Goal: Task Accomplishment & Management: Manage account settings

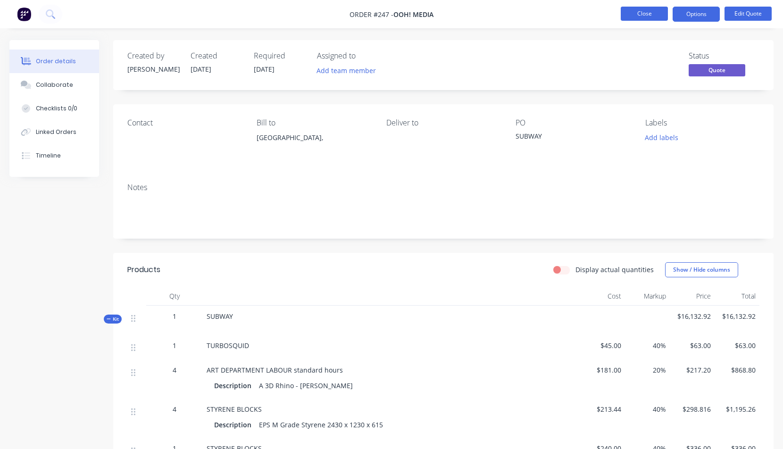
click at [646, 12] on button "Close" at bounding box center [644, 14] width 47 height 14
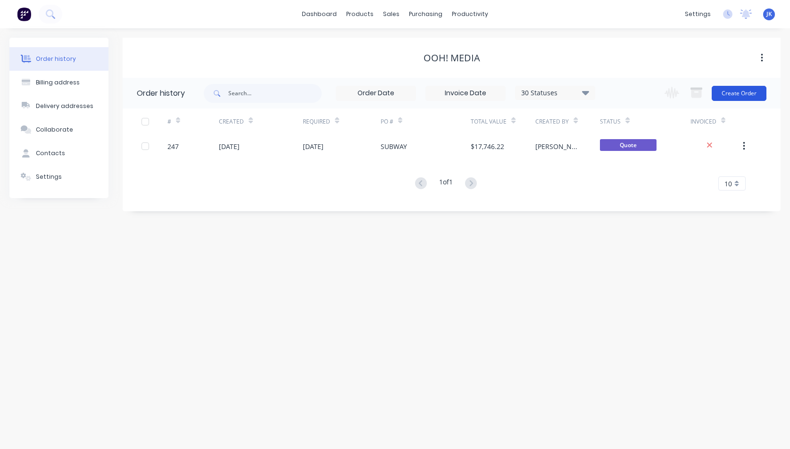
click at [740, 92] on button "Create Order" at bounding box center [739, 93] width 55 height 15
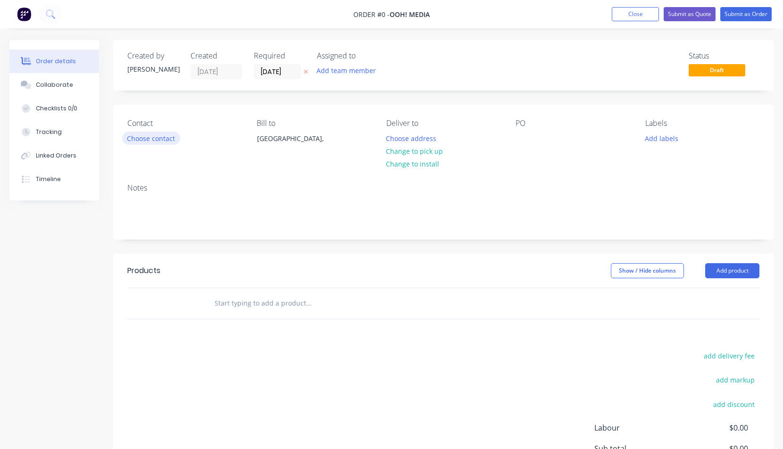
click at [162, 140] on button "Choose contact" at bounding box center [151, 138] width 58 height 13
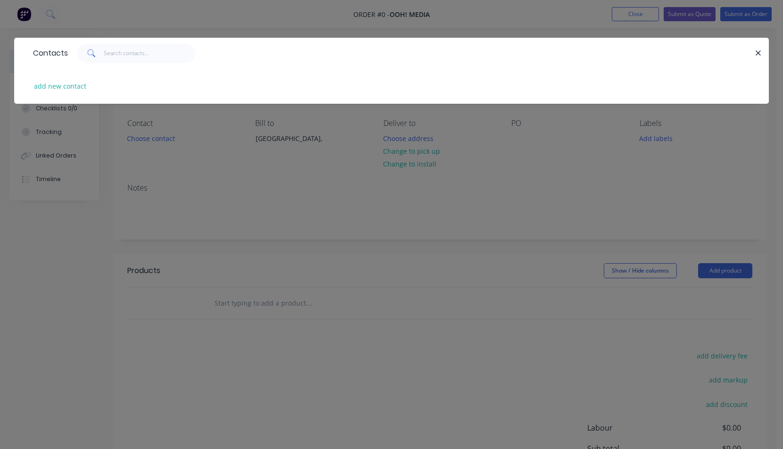
click at [315, 207] on div "Contacts add new contact" at bounding box center [391, 224] width 783 height 449
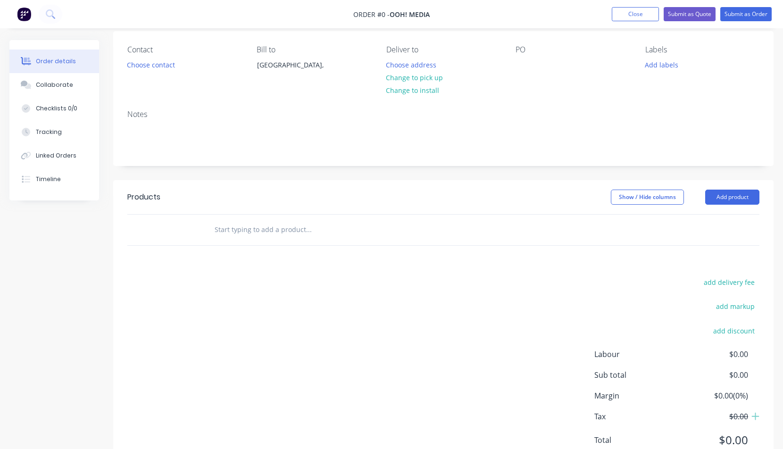
scroll to position [81, 0]
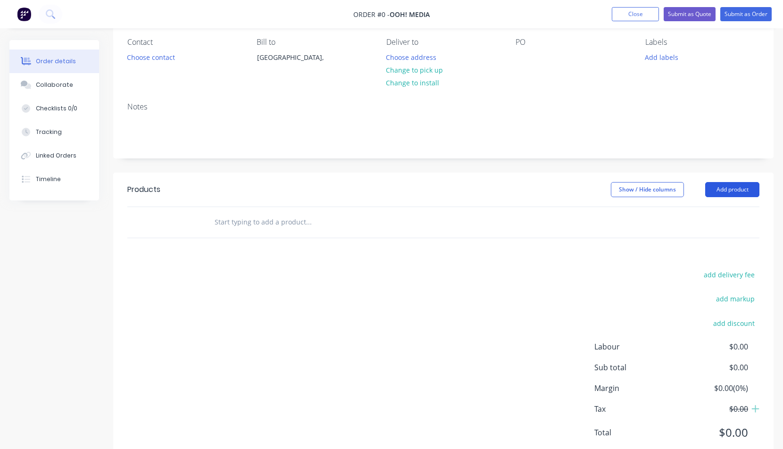
click at [737, 188] on button "Add product" at bounding box center [732, 189] width 54 height 15
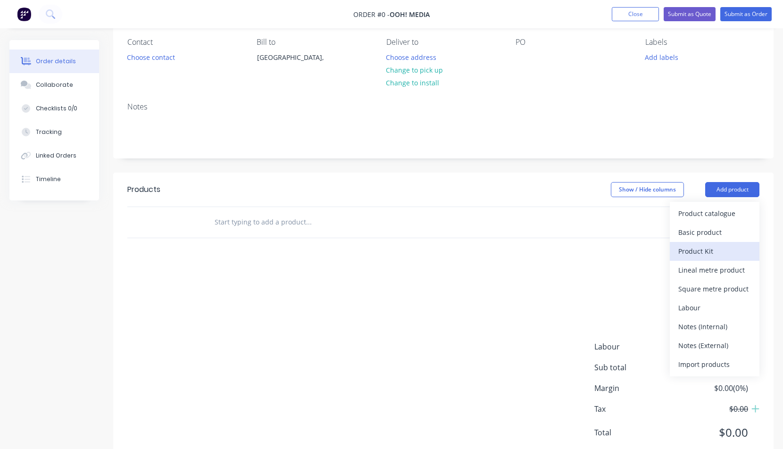
click at [703, 253] on div "Product Kit" at bounding box center [714, 251] width 73 height 14
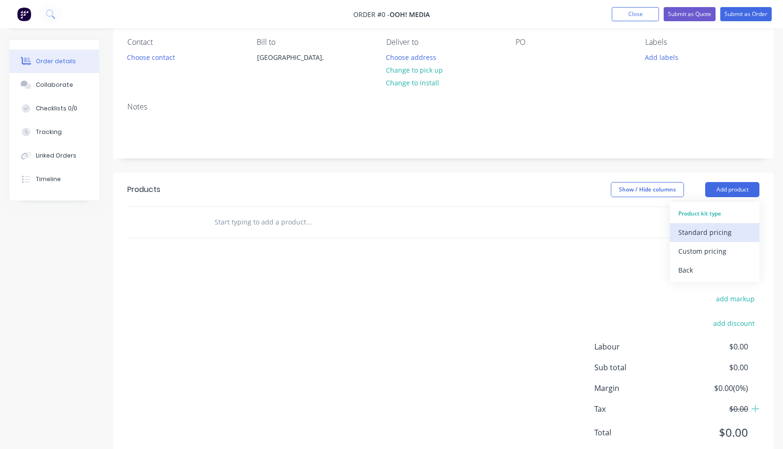
click at [694, 235] on div "Standard pricing" at bounding box center [714, 232] width 73 height 14
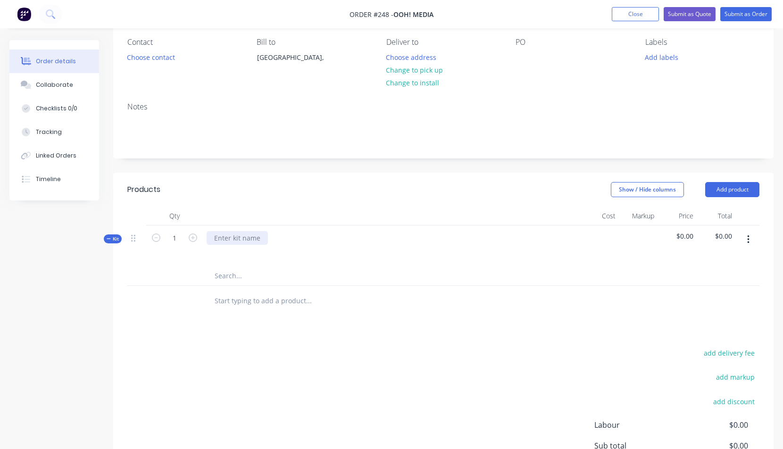
click at [220, 232] on div at bounding box center [237, 238] width 61 height 14
click at [225, 277] on input "text" at bounding box center [308, 276] width 189 height 19
click at [746, 238] on button "button" at bounding box center [748, 239] width 22 height 17
click at [715, 284] on div "Add product to kit" at bounding box center [714, 283] width 73 height 14
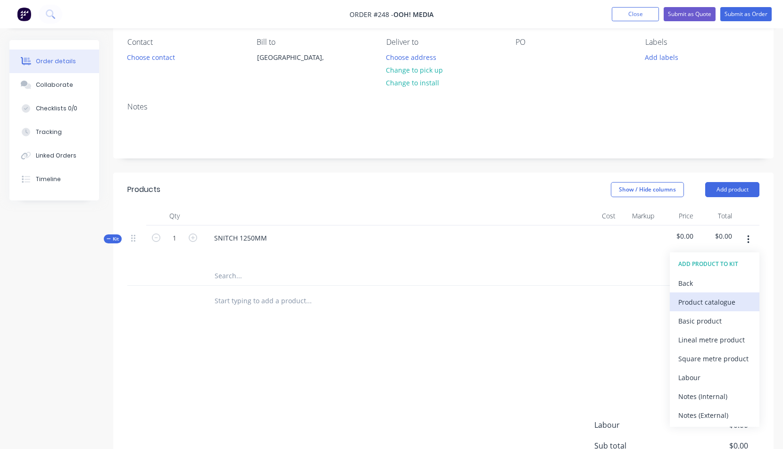
click at [699, 305] on div "Product catalogue" at bounding box center [714, 302] width 73 height 14
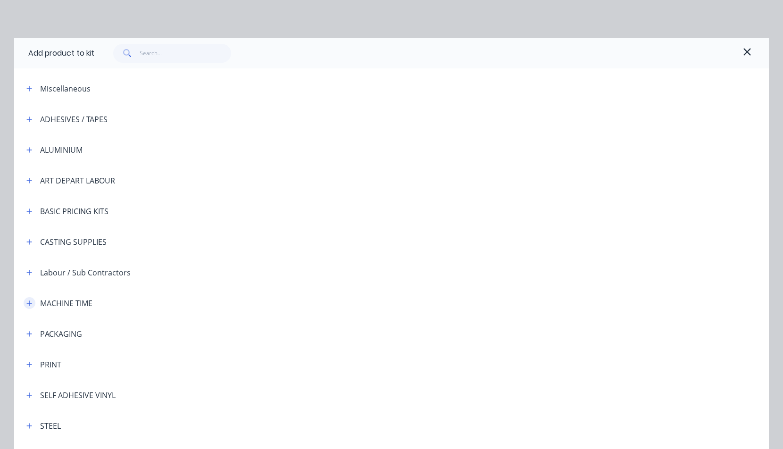
click at [27, 299] on button "button" at bounding box center [30, 303] width 12 height 12
click at [117, 336] on td "3D PRINT RESIN" at bounding box center [437, 330] width 664 height 24
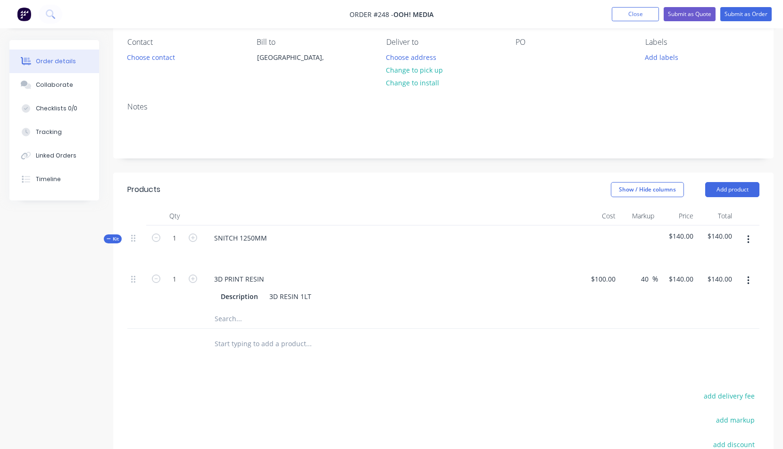
click at [751, 238] on button "button" at bounding box center [748, 239] width 22 height 17
click at [703, 283] on div "Add product to kit" at bounding box center [714, 283] width 73 height 14
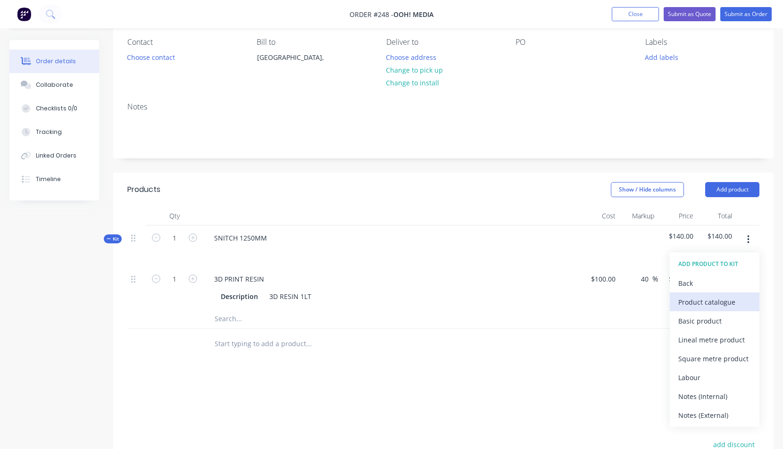
click at [709, 300] on div "Product catalogue" at bounding box center [714, 302] width 73 height 14
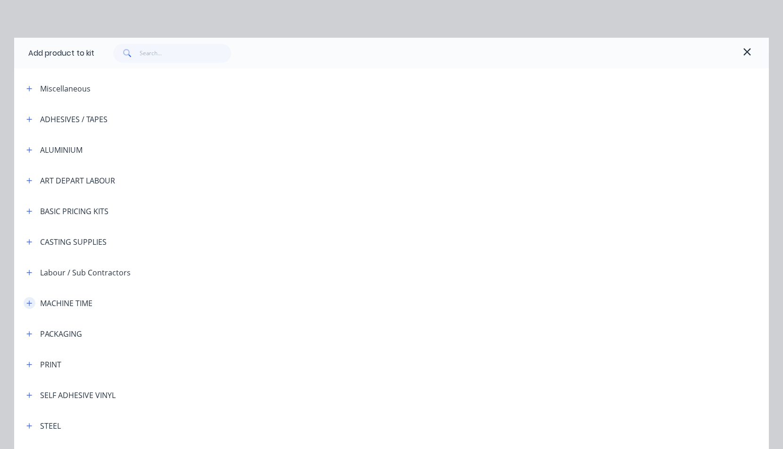
click at [27, 305] on icon "button" at bounding box center [29, 302] width 5 height 5
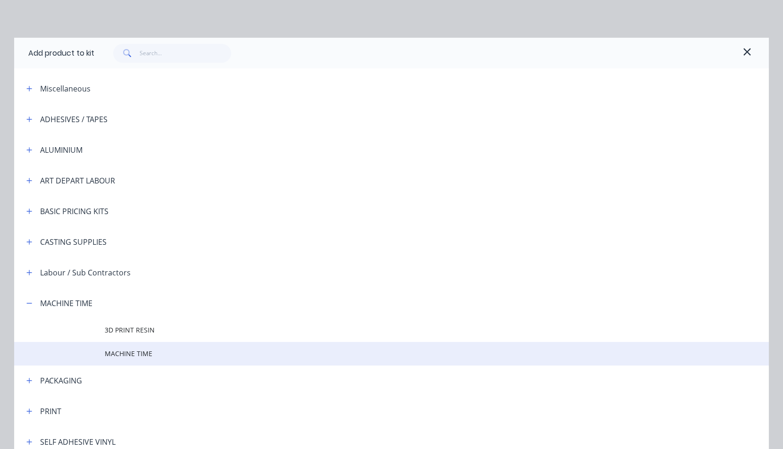
click at [130, 352] on span "MACHINE TIME" at bounding box center [370, 354] width 531 height 10
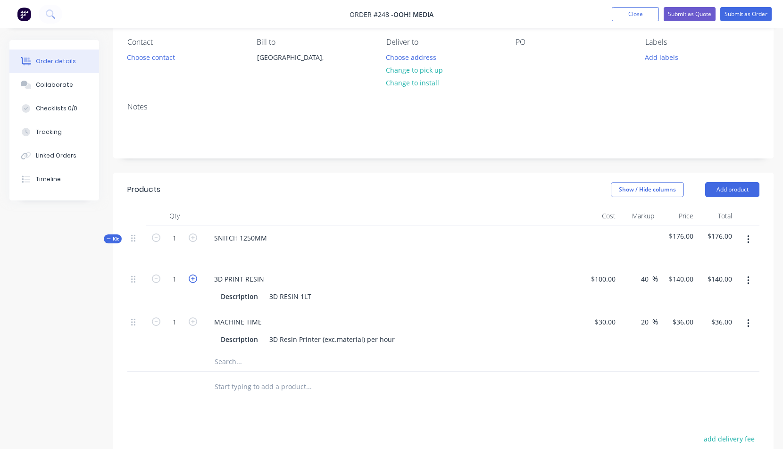
click at [192, 277] on icon "button" at bounding box center [193, 279] width 8 height 8
type input "2"
type input "$280.00"
click at [193, 277] on icon "button" at bounding box center [193, 279] width 8 height 8
type input "3"
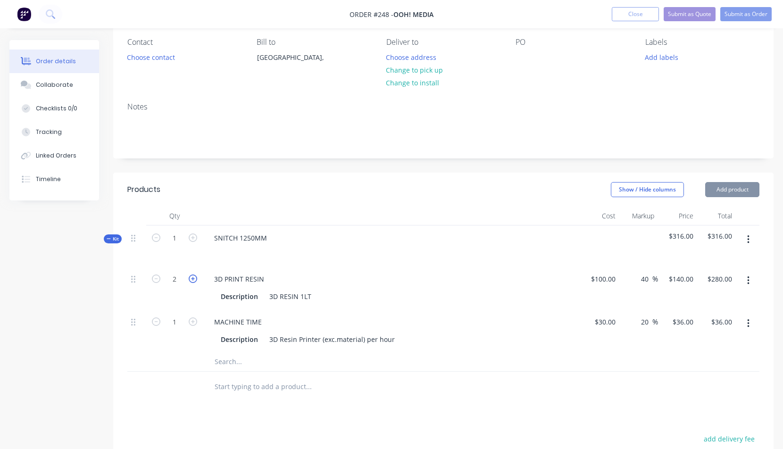
type input "$420.00"
click at [193, 277] on icon "button" at bounding box center [193, 279] width 8 height 8
type input "4"
type input "$560.00"
click at [193, 277] on icon "button" at bounding box center [193, 279] width 8 height 8
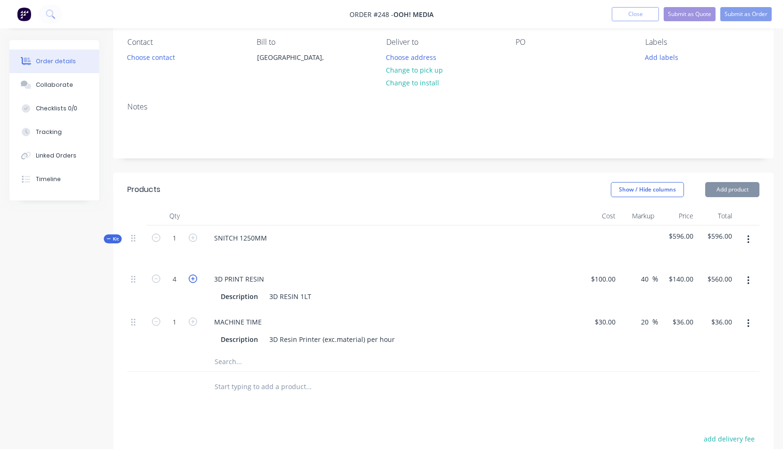
type input "5"
type input "$700.00"
click at [193, 277] on icon "button" at bounding box center [193, 279] width 8 height 8
type input "6"
type input "$840.00"
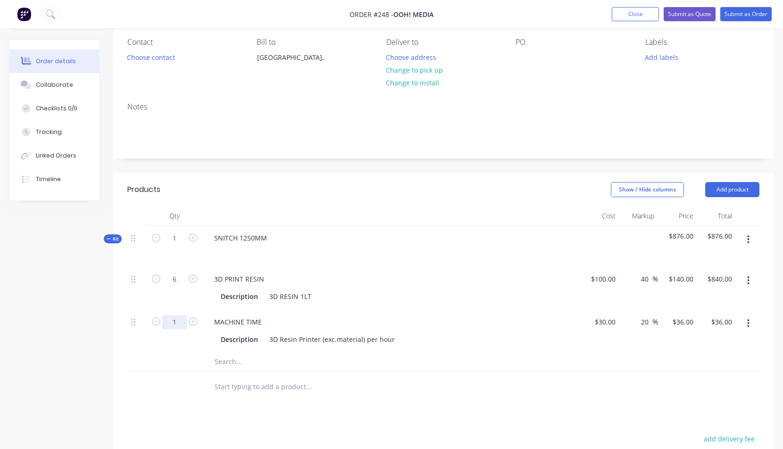
click at [178, 286] on input "1" at bounding box center [174, 279] width 25 height 14
type input "20"
type input "$720.00"
click at [435, 343] on div "Description 3D Resin Printer (exc.material) per hour" at bounding box center [389, 340] width 345 height 14
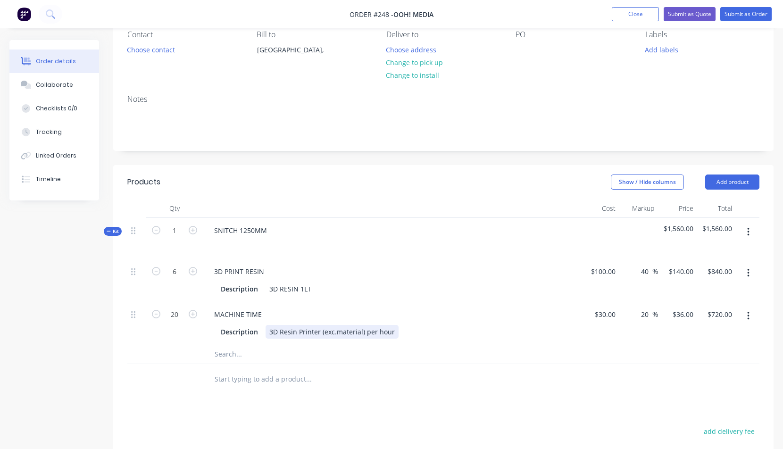
scroll to position [89, 0]
click at [749, 230] on icon "button" at bounding box center [748, 232] width 2 height 10
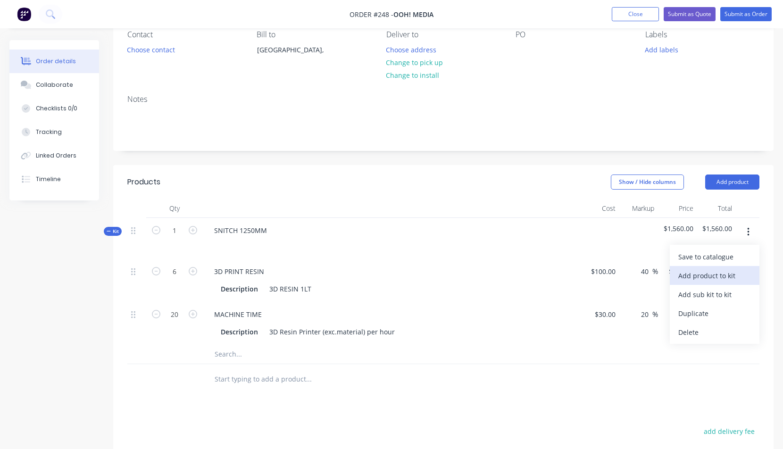
click at [722, 276] on div "Add product to kit" at bounding box center [714, 276] width 73 height 14
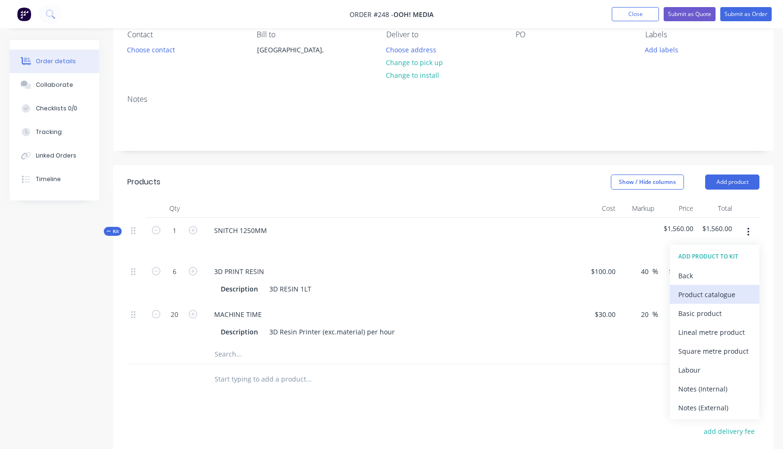
click at [701, 295] on div "Product catalogue" at bounding box center [714, 295] width 73 height 14
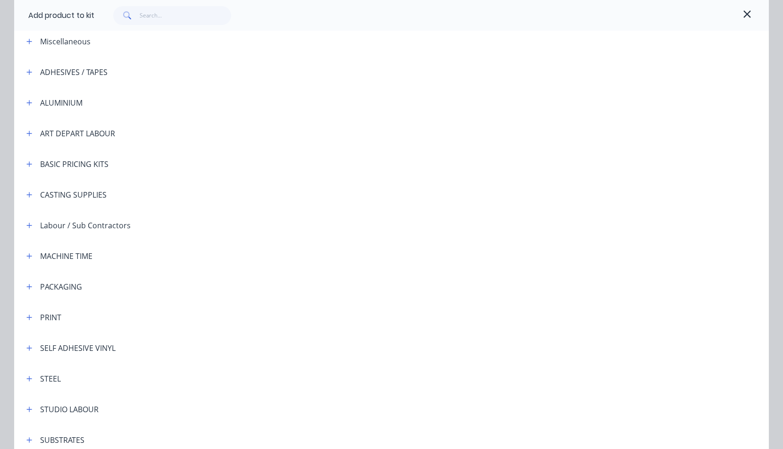
scroll to position [73, 0]
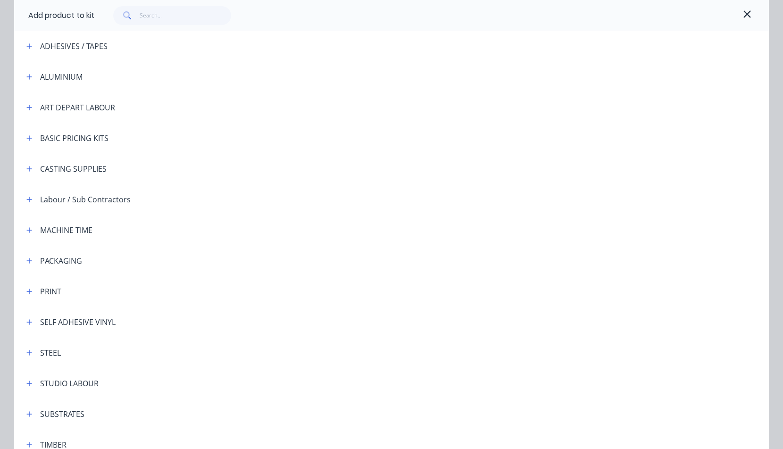
drag, startPoint x: 25, startPoint y: 352, endPoint x: 36, endPoint y: 362, distance: 14.7
click at [26, 352] on icon "button" at bounding box center [29, 353] width 6 height 7
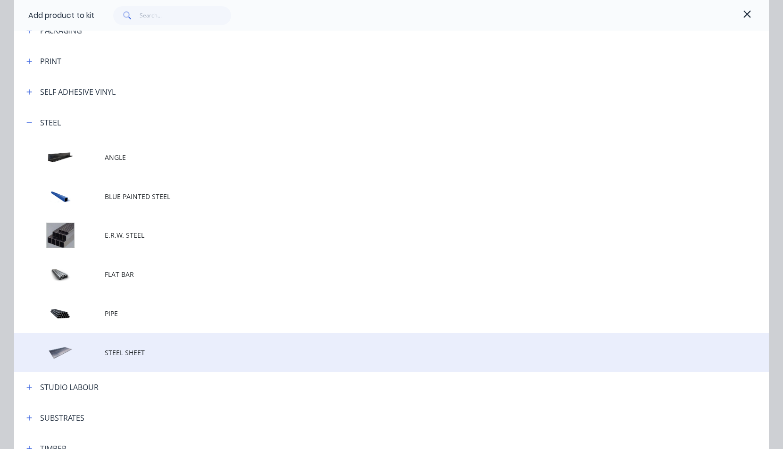
scroll to position [305, 0]
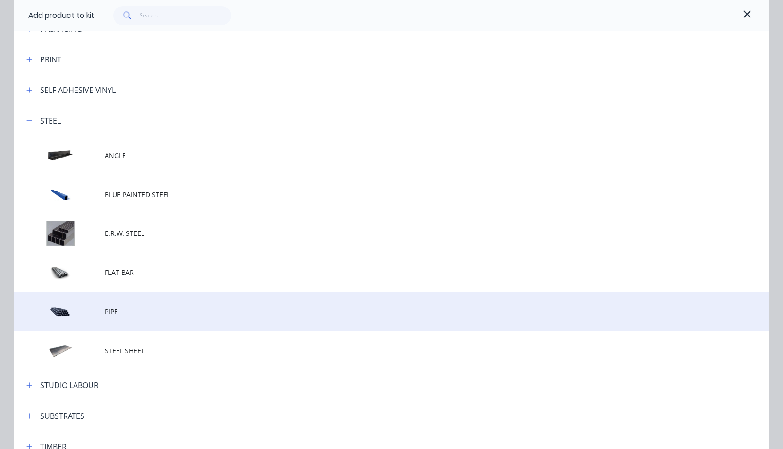
click at [56, 310] on td at bounding box center [59, 311] width 91 height 39
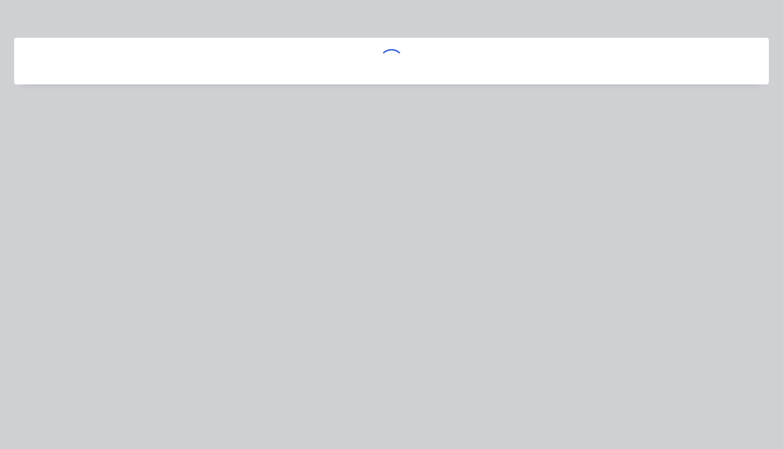
scroll to position [0, 0]
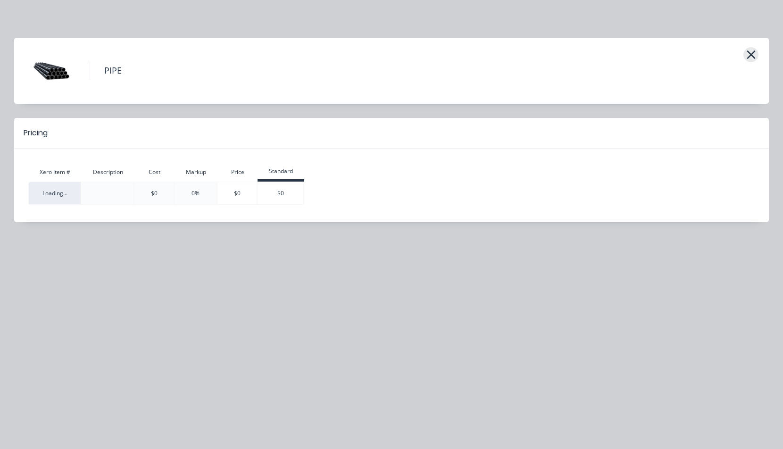
click at [751, 52] on icon "button" at bounding box center [751, 54] width 10 height 13
click at [751, 55] on icon "button" at bounding box center [751, 54] width 8 height 8
click at [750, 52] on icon "button" at bounding box center [751, 54] width 10 height 13
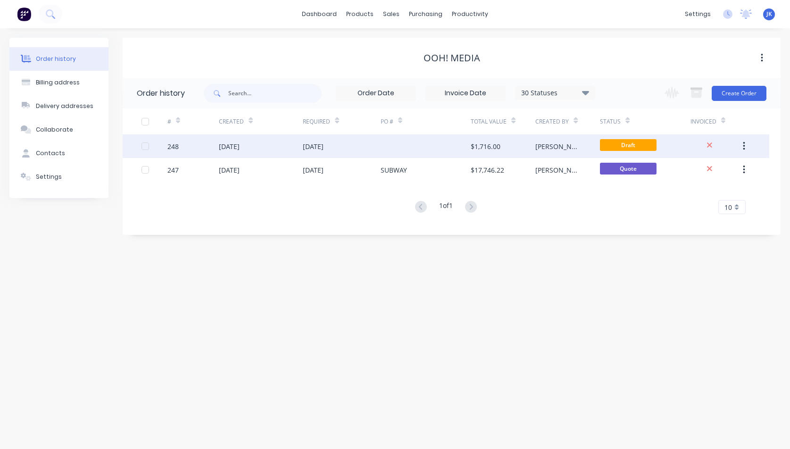
click at [290, 144] on div "[DATE]" at bounding box center [261, 146] width 84 height 24
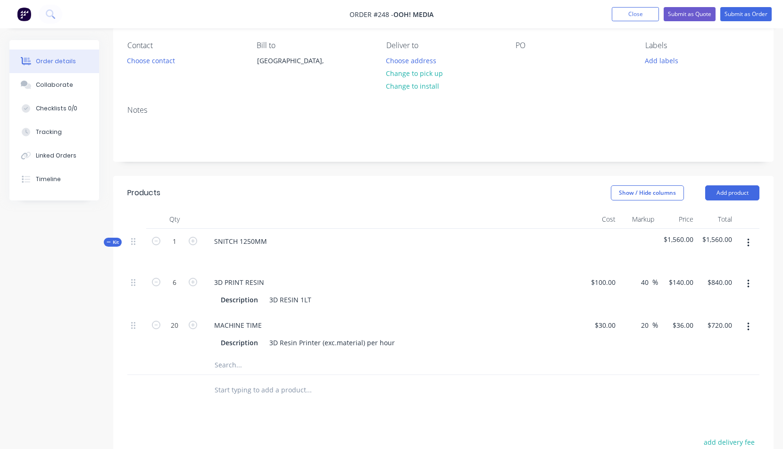
scroll to position [79, 0]
click at [749, 239] on icon "button" at bounding box center [748, 241] width 2 height 10
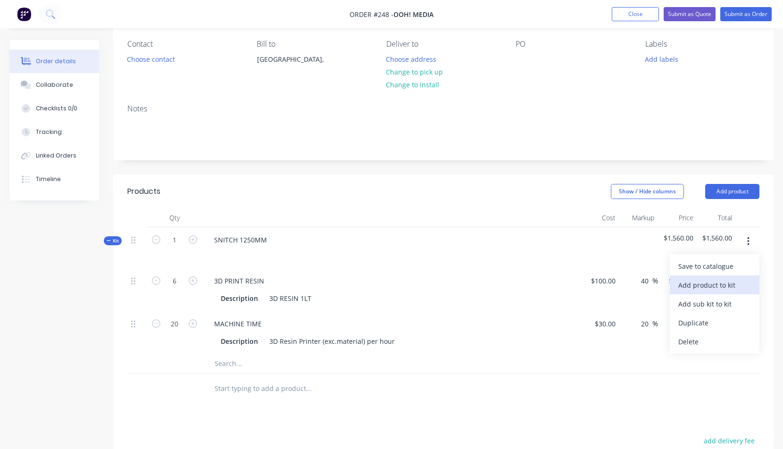
click at [690, 284] on div "Add product to kit" at bounding box center [714, 285] width 73 height 14
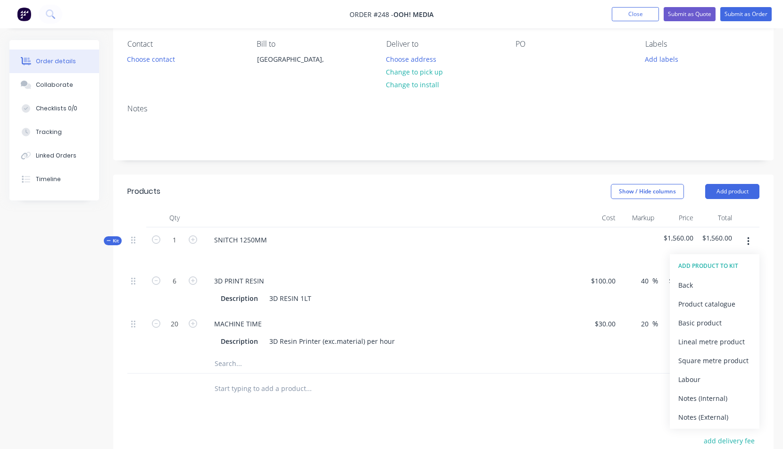
drag, startPoint x: 711, startPoint y: 317, endPoint x: 708, endPoint y: 322, distance: 5.9
click at [711, 317] on div "Basic product" at bounding box center [714, 323] width 73 height 14
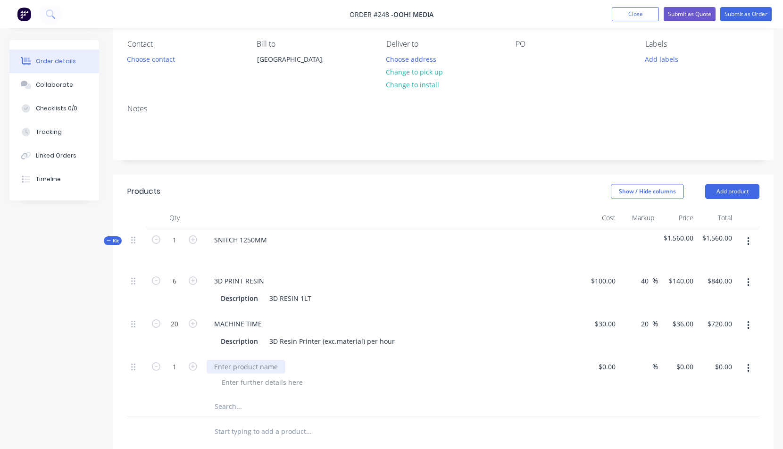
click at [239, 366] on div at bounding box center [246, 367] width 79 height 14
click at [601, 366] on div "$0.00" at bounding box center [599, 375] width 39 height 43
type input "$100.00"
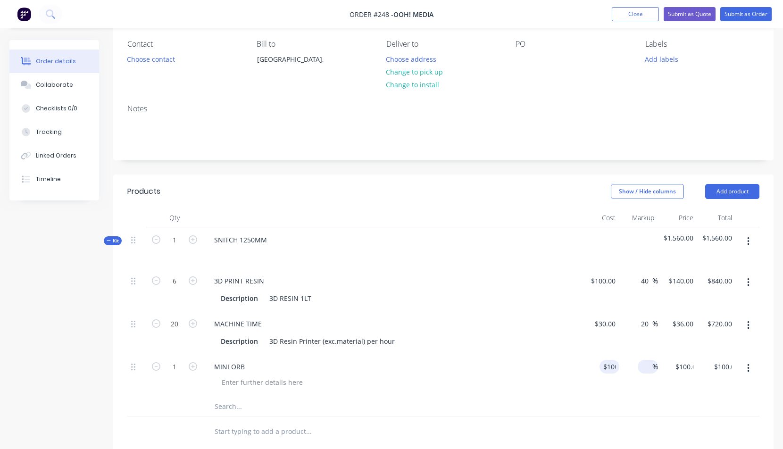
click at [651, 367] on input at bounding box center [647, 367] width 11 height 14
type input "40"
type input "$140.00"
click at [664, 398] on div at bounding box center [443, 406] width 632 height 19
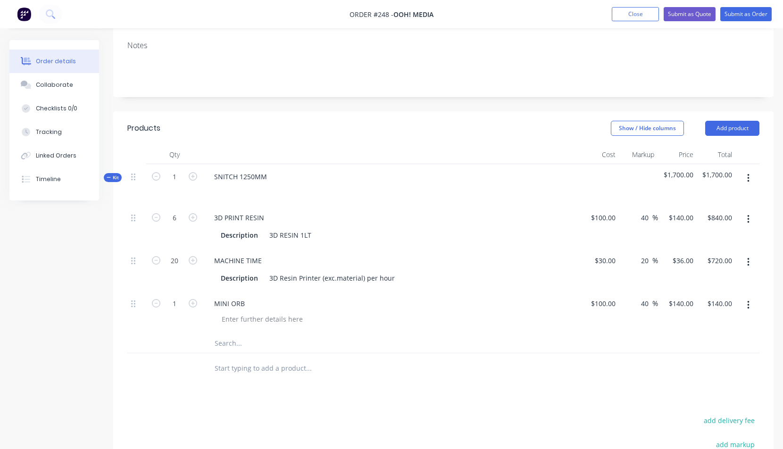
scroll to position [143, 0]
click at [746, 174] on button "button" at bounding box center [748, 177] width 22 height 17
click at [706, 221] on div "Add product to kit" at bounding box center [714, 222] width 73 height 14
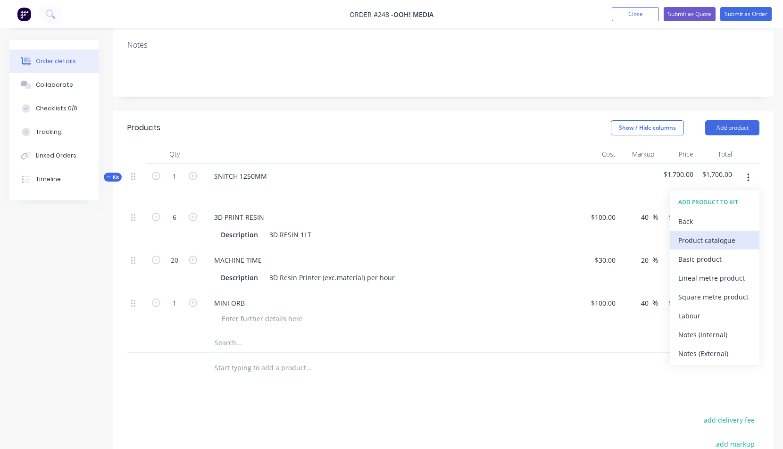
click at [706, 239] on div "Product catalogue" at bounding box center [714, 241] width 73 height 14
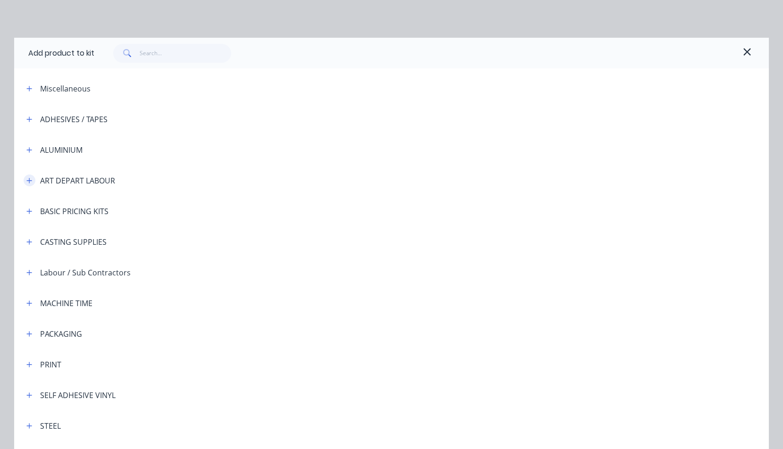
click at [27, 178] on icon "button" at bounding box center [29, 180] width 6 height 7
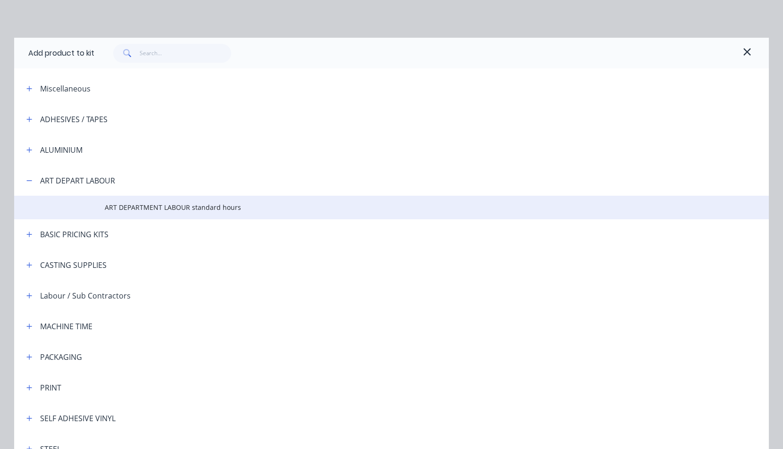
click at [134, 206] on span "ART DEPARTMENT LABOUR standard hours" at bounding box center [370, 207] width 531 height 10
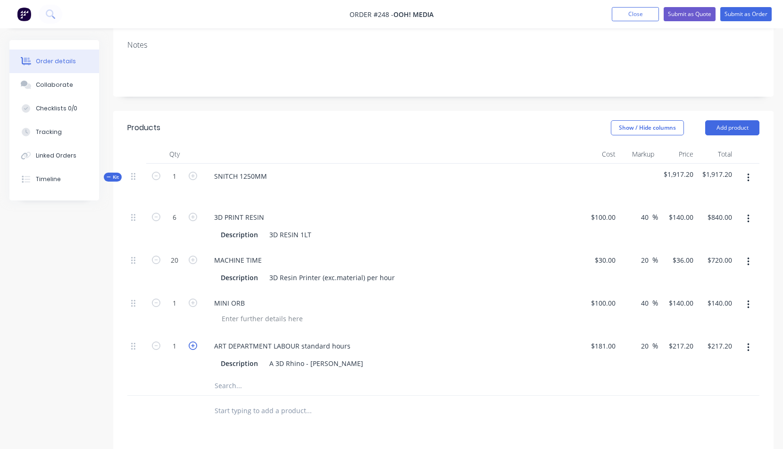
click at [196, 345] on icon "button" at bounding box center [193, 346] width 8 height 8
type input "2"
type input "$434.40"
click at [194, 345] on icon "button" at bounding box center [193, 346] width 8 height 8
type input "3"
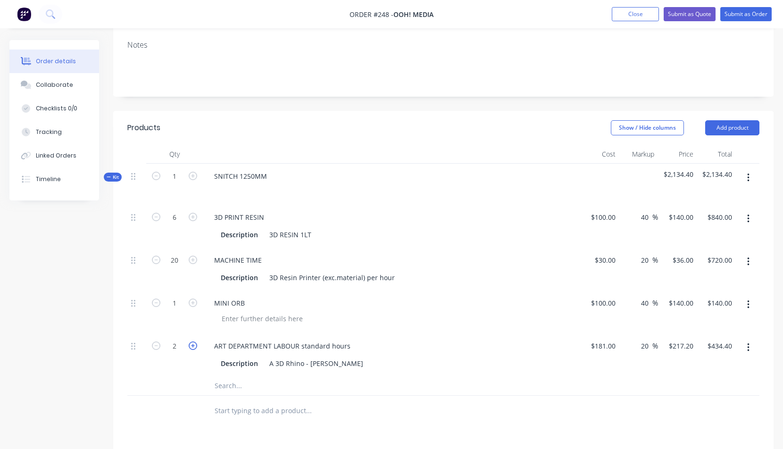
type input "$651.60"
click at [194, 345] on icon "button" at bounding box center [193, 346] width 8 height 8
type input "4"
type input "$868.80"
click at [194, 344] on icon "button" at bounding box center [193, 346] width 8 height 8
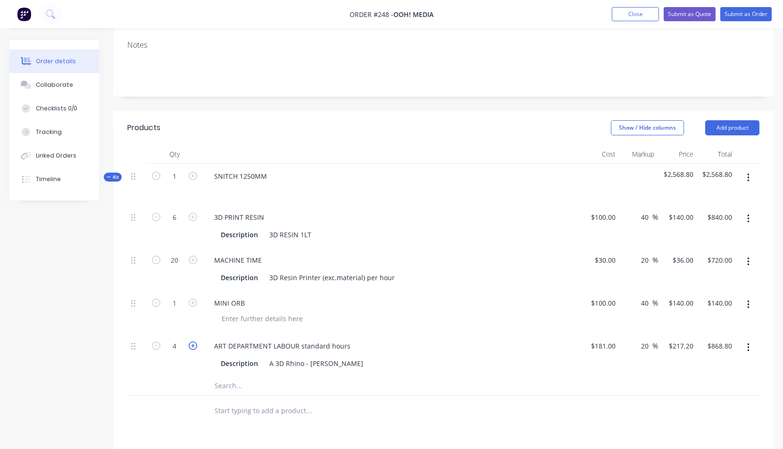
type input "5"
type input "$1,086.00"
click at [193, 344] on icon "button" at bounding box center [193, 346] width 8 height 8
type input "6"
type input "$1,303.20"
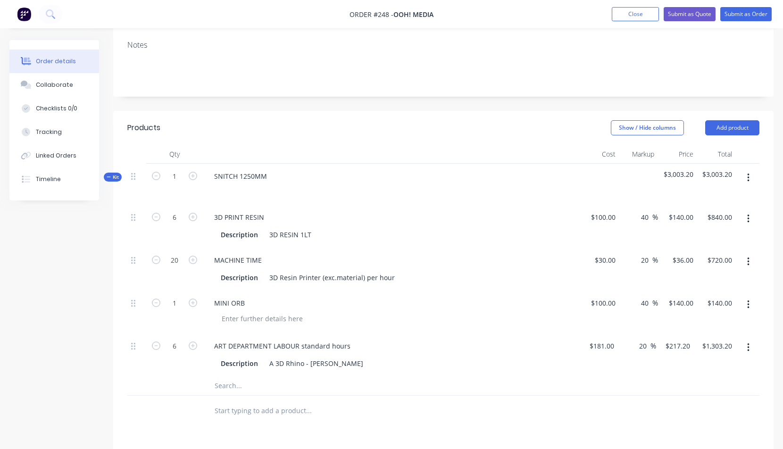
click at [748, 175] on icon "button" at bounding box center [748, 178] width 2 height 10
click at [690, 223] on div "Add product to kit" at bounding box center [714, 222] width 73 height 14
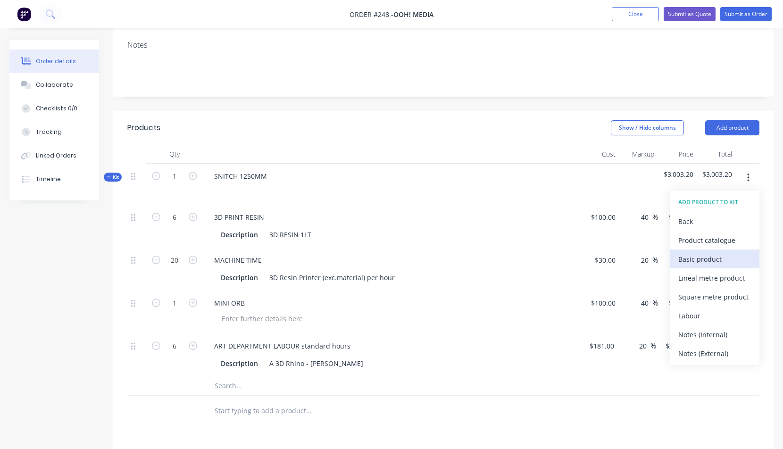
click at [693, 261] on div "Basic product" at bounding box center [714, 259] width 73 height 14
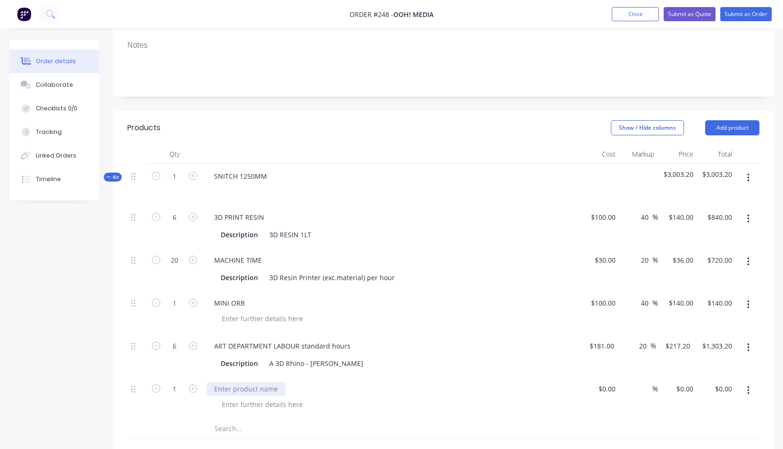
drag, startPoint x: 212, startPoint y: 389, endPoint x: 218, endPoint y: 389, distance: 6.6
click at [212, 390] on div at bounding box center [246, 389] width 79 height 14
click at [605, 390] on div at bounding box center [612, 389] width 15 height 14
type input "$200.00"
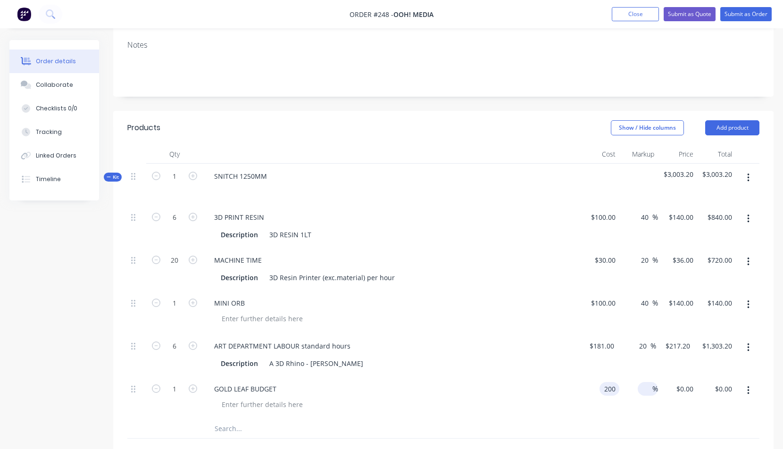
type input "$200.00"
click at [654, 388] on span "%" at bounding box center [655, 389] width 6 height 11
type input "40"
type input "$280.00"
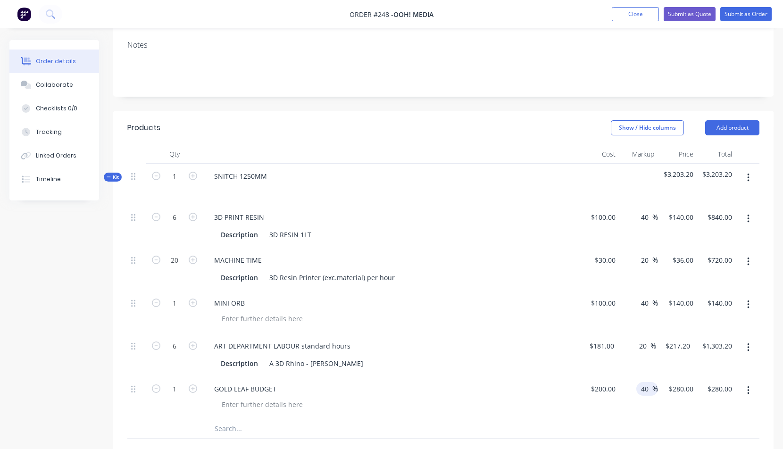
click at [748, 177] on icon "button" at bounding box center [748, 178] width 2 height 10
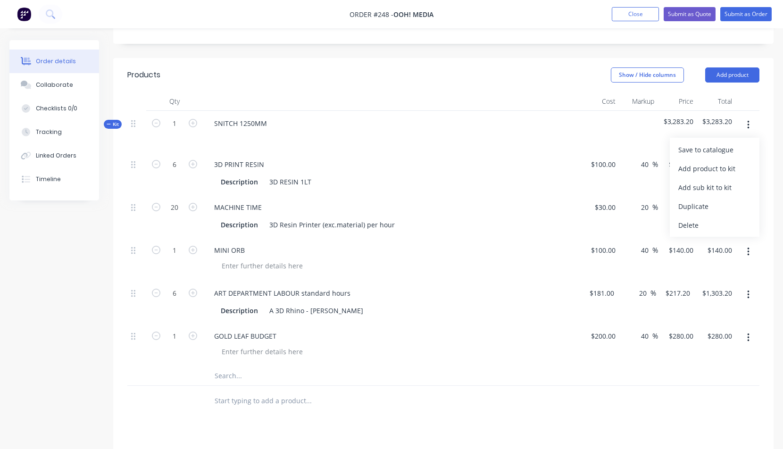
scroll to position [222, 0]
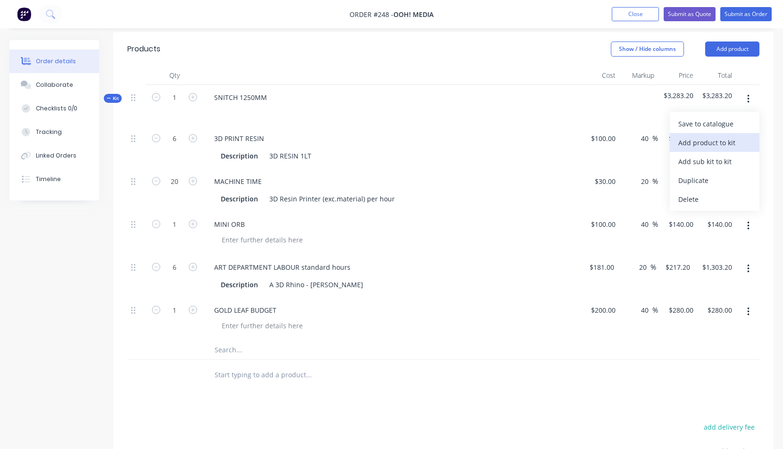
click at [706, 143] on div "Add product to kit" at bounding box center [714, 143] width 73 height 14
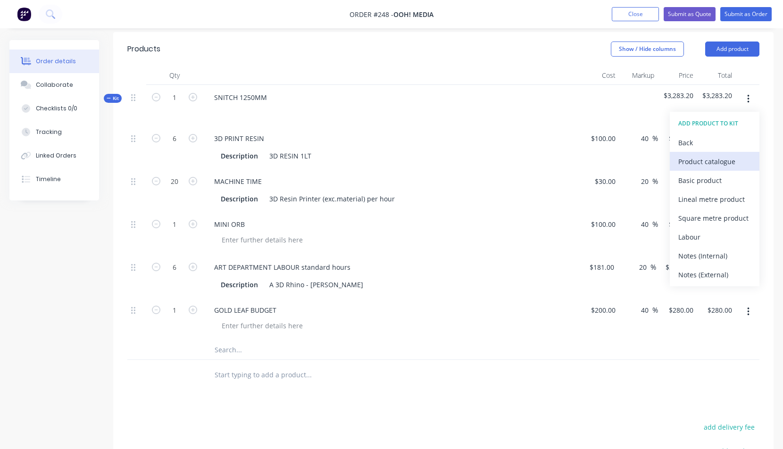
click at [704, 162] on div "Product catalogue" at bounding box center [714, 162] width 73 height 14
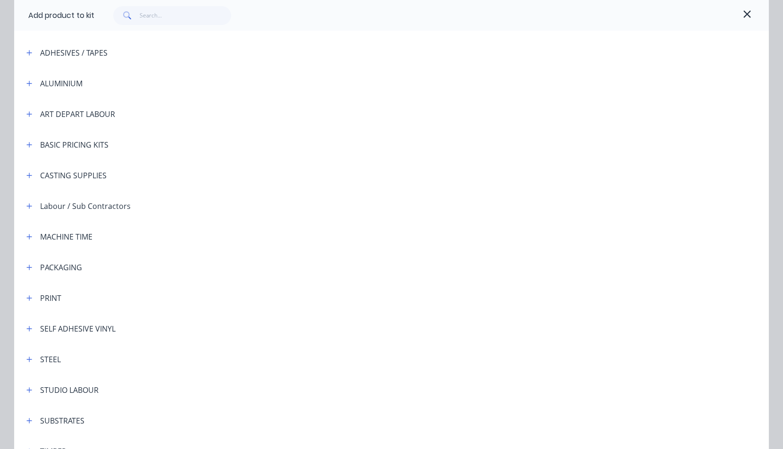
scroll to position [187, 0]
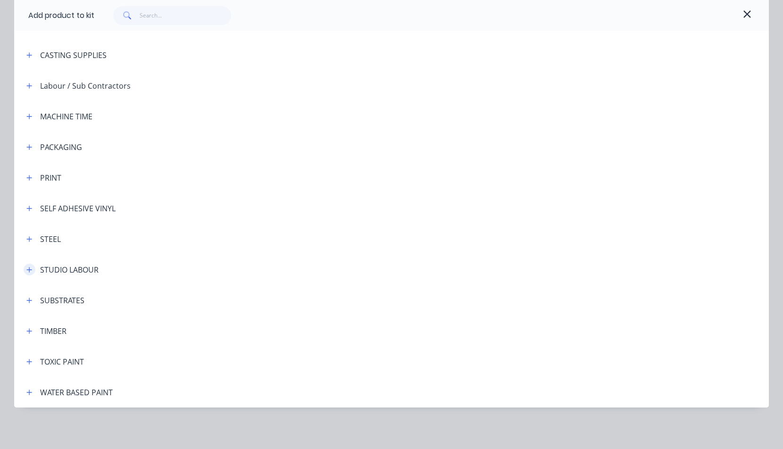
click at [27, 267] on icon "button" at bounding box center [29, 270] width 6 height 7
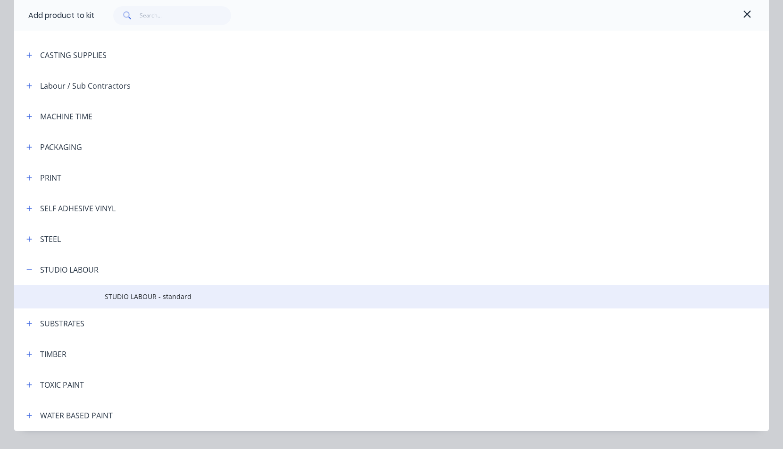
click at [110, 300] on span "STUDIO LABOUR - standard" at bounding box center [370, 297] width 531 height 10
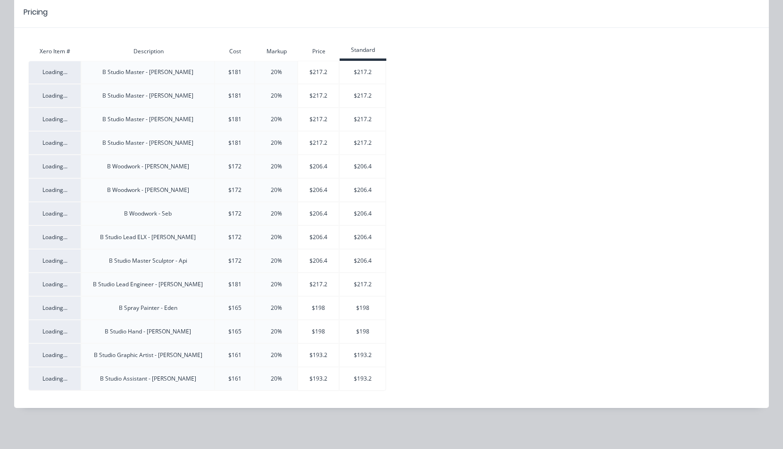
scroll to position [0, 0]
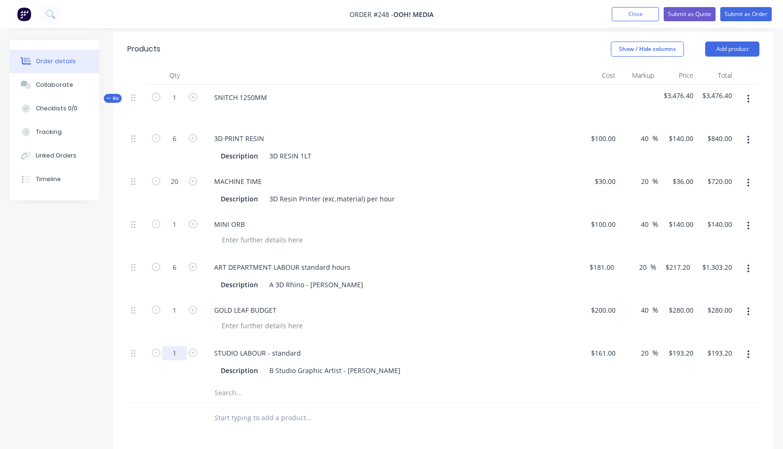
drag, startPoint x: 173, startPoint y: 352, endPoint x: 178, endPoint y: 353, distance: 5.2
click at [178, 146] on input "1" at bounding box center [174, 139] width 25 height 14
type input "7.5"
type input "$1,449.00"
click at [503, 295] on div "ART DEPARTMENT LABOUR standard hours Description A 3D Rhino - [GEOGRAPHIC_DATA]" at bounding box center [391, 276] width 377 height 43
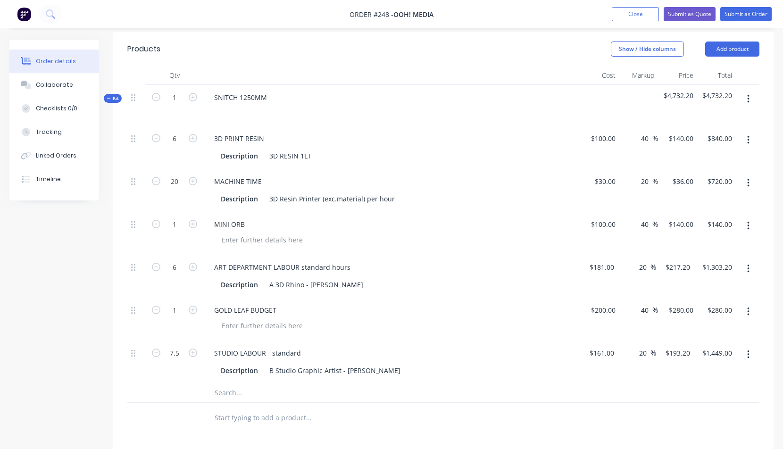
click at [747, 98] on button "button" at bounding box center [748, 99] width 22 height 17
click at [703, 145] on div "Add product to kit" at bounding box center [714, 143] width 73 height 14
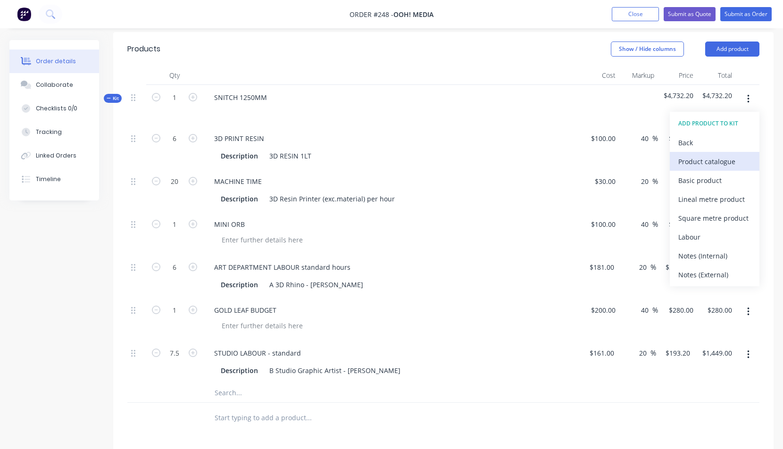
click at [704, 161] on div "Product catalogue" at bounding box center [714, 162] width 73 height 14
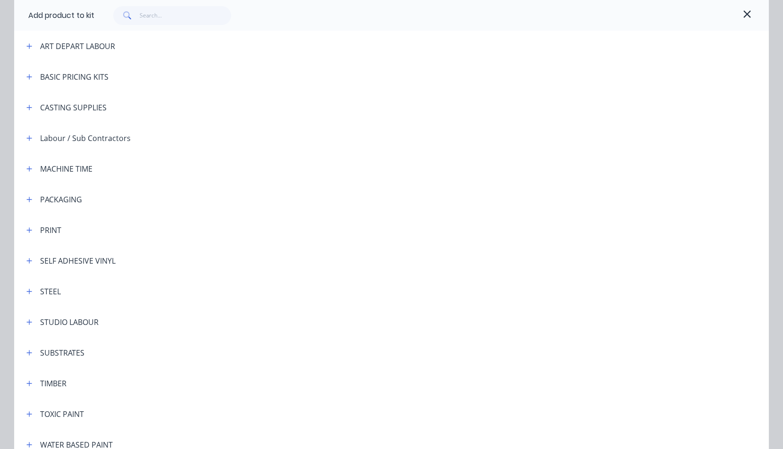
scroll to position [135, 0]
click at [26, 323] on icon "button" at bounding box center [29, 321] width 6 height 7
drag, startPoint x: 118, startPoint y: 350, endPoint x: 123, endPoint y: 347, distance: 5.3
click at [118, 350] on span "STUDIO LABOUR - standard" at bounding box center [370, 348] width 531 height 10
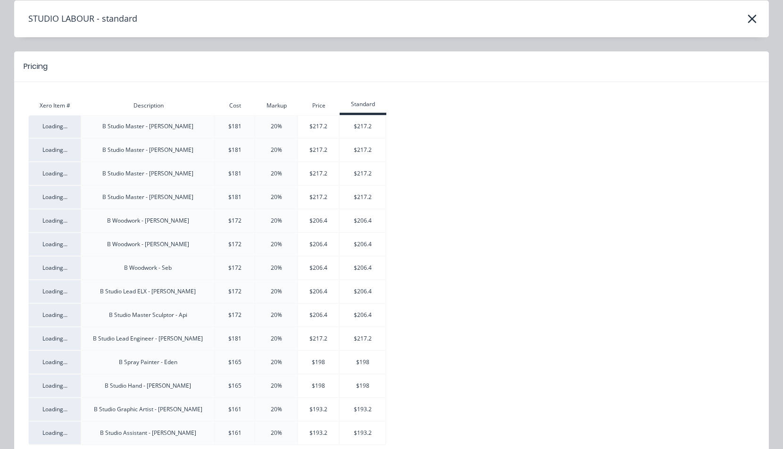
scroll to position [45, 0]
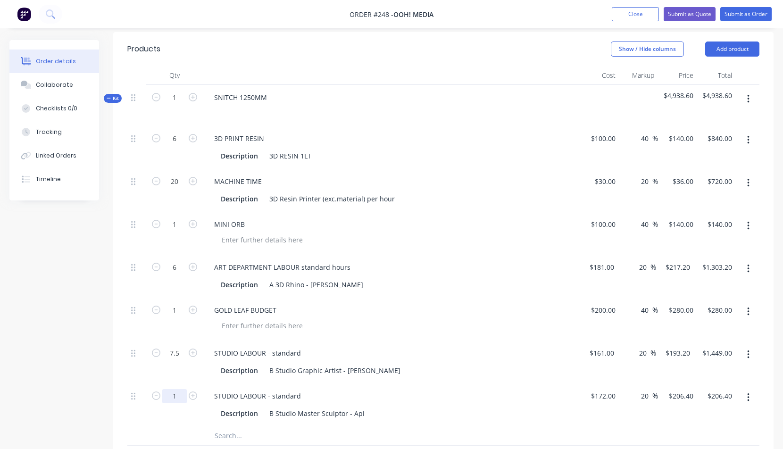
click at [176, 146] on input "1" at bounding box center [174, 139] width 25 height 14
type input "7.5"
type input "$1,548.00"
click at [418, 355] on div "STUDIO LABOUR - standard" at bounding box center [392, 353] width 370 height 14
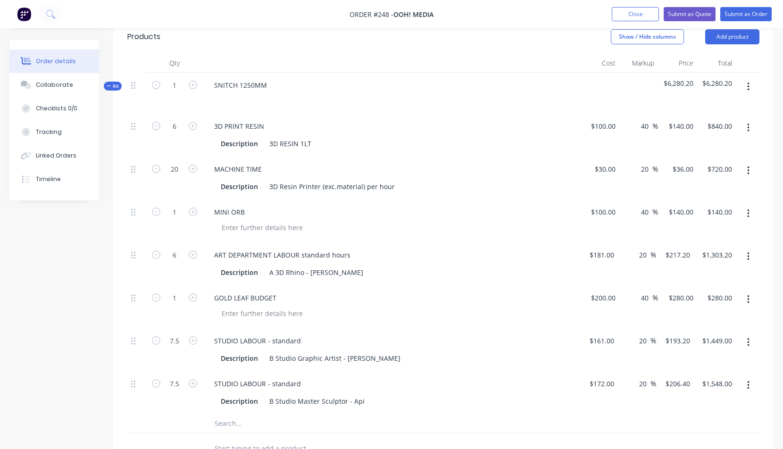
scroll to position [235, 0]
click at [601, 294] on div "200 200" at bounding box center [610, 297] width 20 height 14
drag, startPoint x: 605, startPoint y: 295, endPoint x: 621, endPoint y: 295, distance: 16.5
click at [621, 295] on div "1 GOLD LEAF BUDGET 200 200 40 40 % $280.00 $280.00 $280.00 $280.00" at bounding box center [443, 305] width 632 height 43
type input "$250.00"
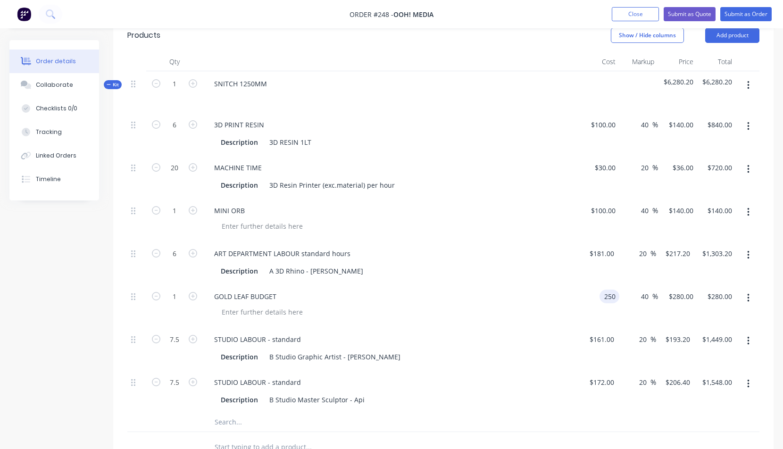
type input "$350.00"
click at [492, 285] on div "GOLD LEAF BUDGET" at bounding box center [391, 305] width 377 height 43
drag, startPoint x: 172, startPoint y: 340, endPoint x: 177, endPoint y: 339, distance: 4.7
click at [177, 132] on input "7.5" at bounding box center [174, 125] width 25 height 14
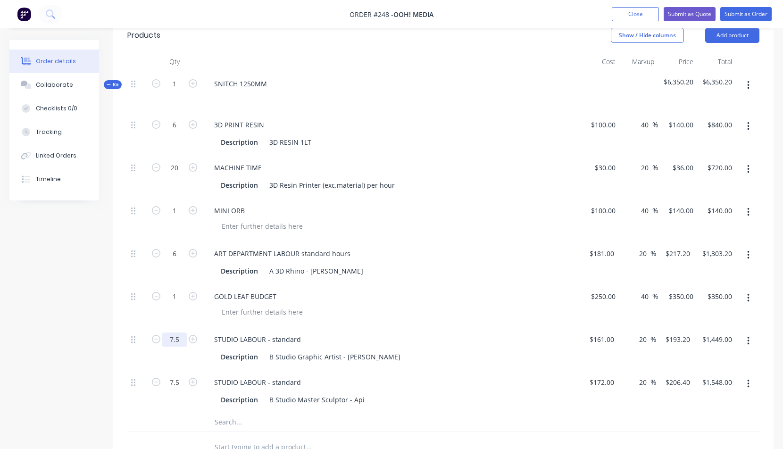
drag, startPoint x: 180, startPoint y: 339, endPoint x: 169, endPoint y: 340, distance: 10.9
click at [169, 132] on input "7.5" at bounding box center [174, 125] width 25 height 14
type input "15"
type input "$2,898.00"
drag, startPoint x: 414, startPoint y: 282, endPoint x: 411, endPoint y: 277, distance: 5.1
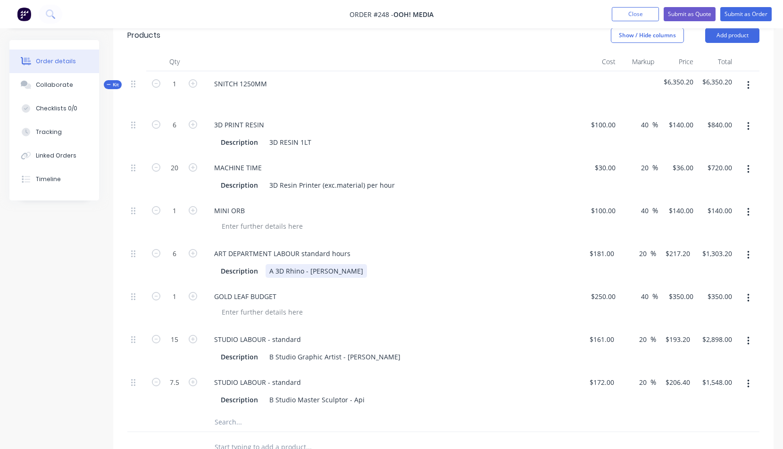
click at [414, 282] on div "ART DEPARTMENT LABOUR standard hours Description A 3D Rhino - [GEOGRAPHIC_DATA]" at bounding box center [391, 262] width 377 height 43
click at [302, 381] on div "STUDIO LABOUR - standard" at bounding box center [258, 382] width 102 height 14
drag, startPoint x: 302, startPoint y: 338, endPoint x: 309, endPoint y: 340, distance: 6.4
click at [303, 339] on div "STUDIO LABOUR - standard" at bounding box center [258, 340] width 102 height 14
click at [279, 293] on div "GOLD LEAF BUDGET" at bounding box center [245, 297] width 77 height 14
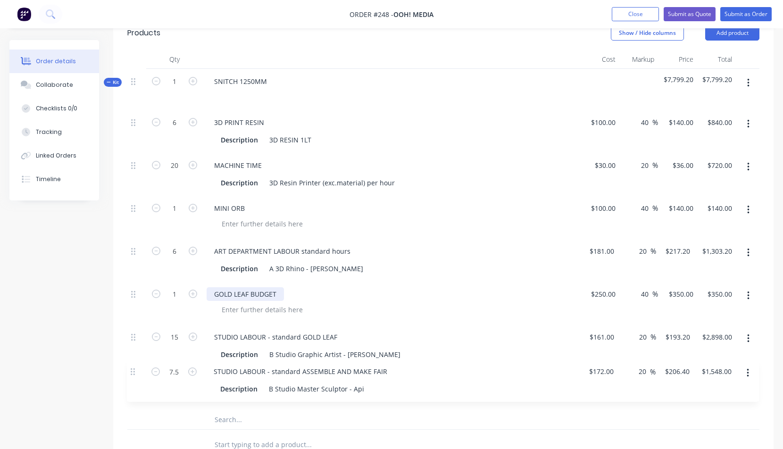
scroll to position [241, 0]
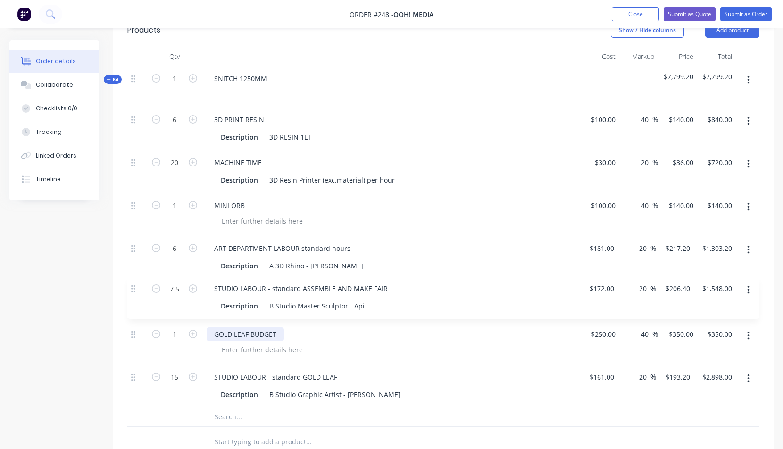
drag, startPoint x: 133, startPoint y: 383, endPoint x: 134, endPoint y: 286, distance: 97.2
click at [134, 286] on div "6 3D PRINT RESIN Description 3D RESIN 1LT $100.00 $100.00 40 40 % $140.00 $140.…" at bounding box center [443, 257] width 632 height 300
click at [348, 248] on div "ART DEPARTMENT LABOUR standard hours" at bounding box center [282, 249] width 151 height 14
click at [453, 266] on div "Description A 3D Rhino - [PERSON_NAME]" at bounding box center [389, 266] width 345 height 14
click at [749, 79] on icon "button" at bounding box center [748, 80] width 2 height 10
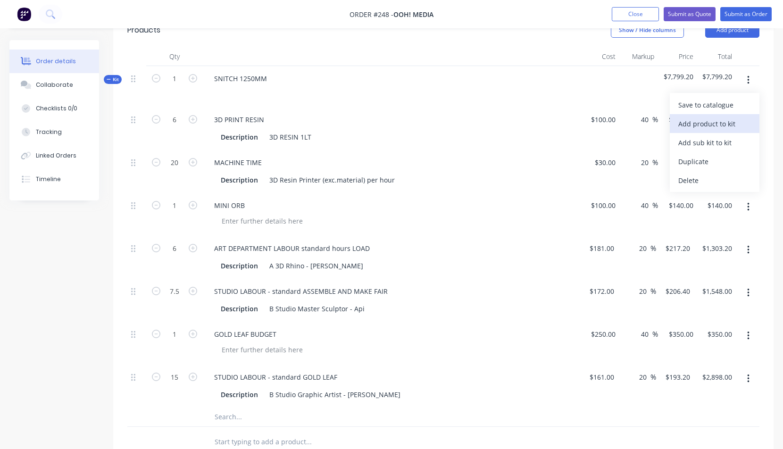
click at [712, 124] on div "Add product to kit" at bounding box center [714, 124] width 73 height 14
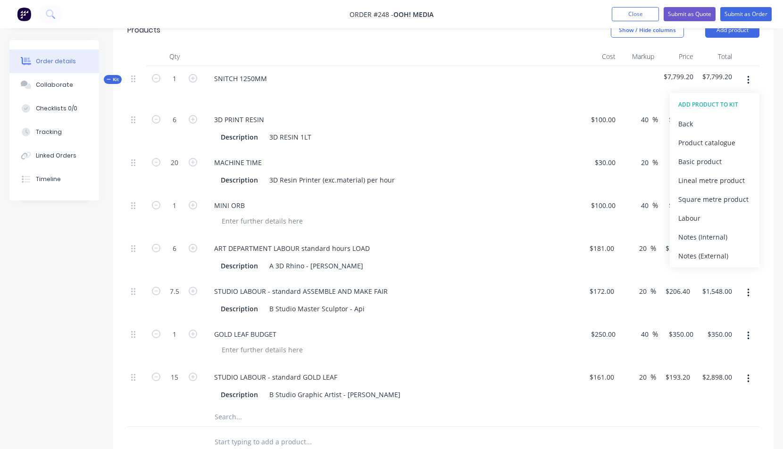
click at [489, 123] on div "3D PRINT RESIN" at bounding box center [392, 120] width 370 height 14
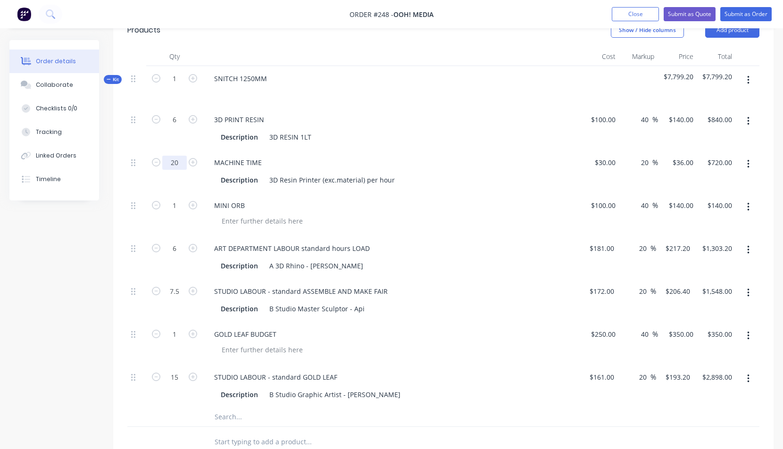
click at [179, 127] on input "20" at bounding box center [174, 120] width 25 height 14
type input "25"
type input "$900.00"
click at [454, 143] on div "Description 3D RESIN 1LT" at bounding box center [389, 137] width 345 height 14
click at [748, 78] on icon "button" at bounding box center [748, 80] width 2 height 10
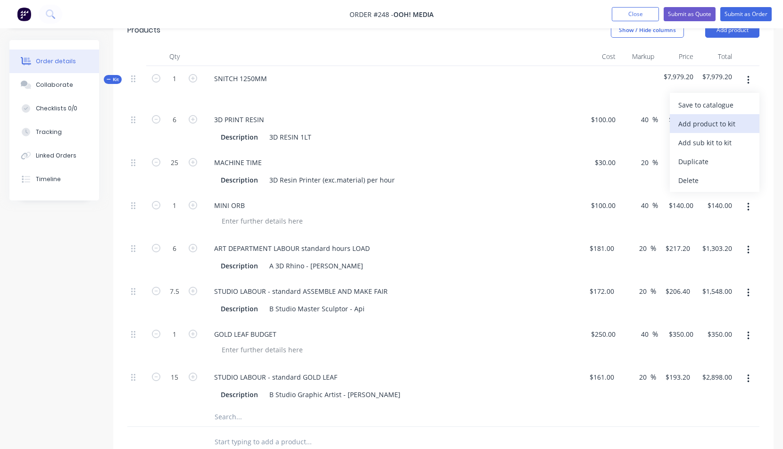
click at [699, 123] on div "Add product to kit" at bounding box center [714, 124] width 73 height 14
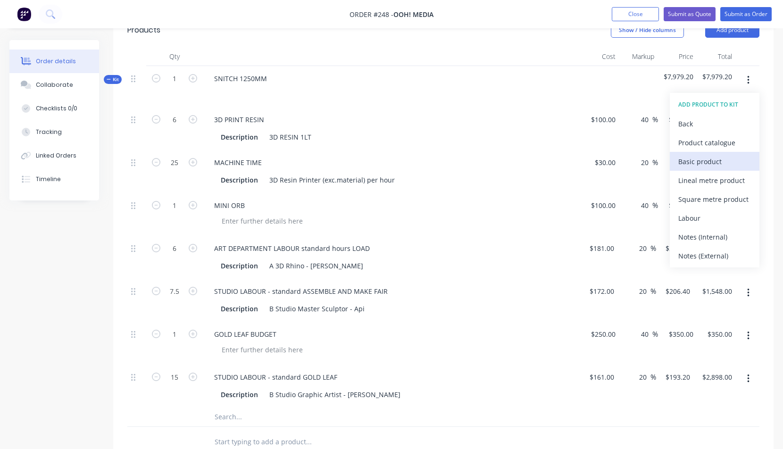
click at [694, 161] on div "Basic product" at bounding box center [714, 162] width 73 height 14
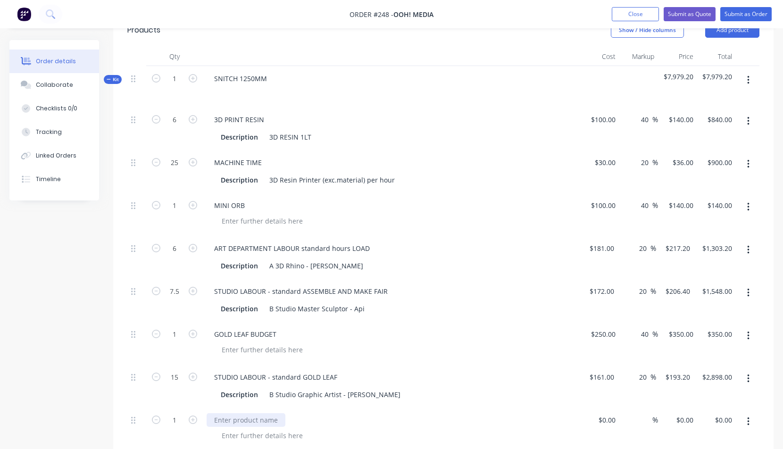
click at [226, 420] on div at bounding box center [246, 420] width 79 height 14
click at [603, 421] on div "$0.00" at bounding box center [599, 429] width 39 height 43
type input "$50.00"
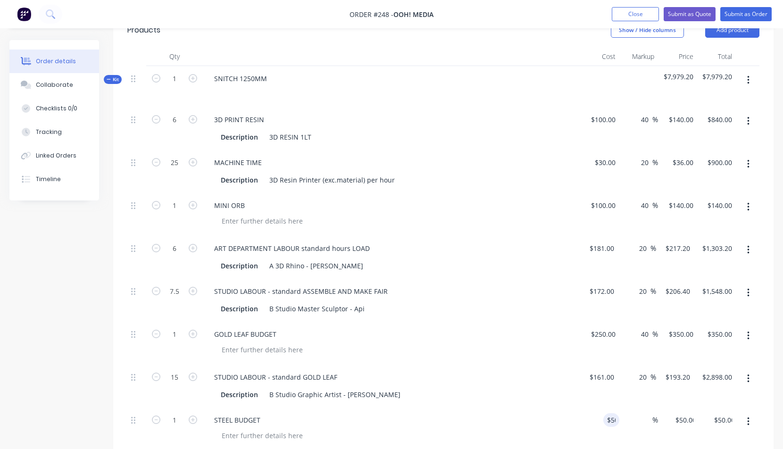
click at [642, 434] on div "%" at bounding box center [638, 429] width 39 height 43
click at [652, 418] on span "%" at bounding box center [655, 420] width 6 height 11
type input "40"
type input "$70.00"
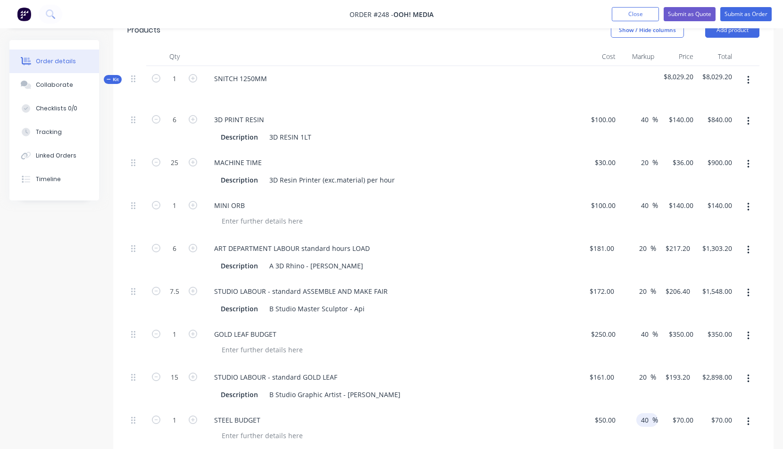
click at [747, 77] on icon "button" at bounding box center [748, 80] width 2 height 10
click at [710, 122] on div "Add product to kit" at bounding box center [714, 124] width 73 height 14
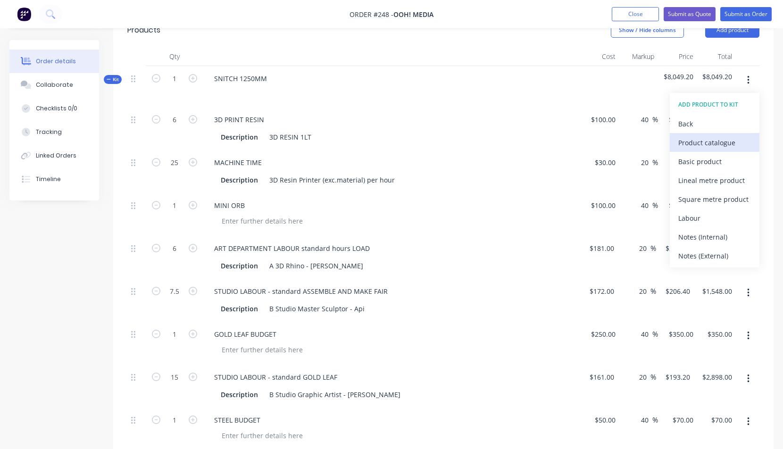
click at [698, 144] on div "Product catalogue" at bounding box center [714, 143] width 73 height 14
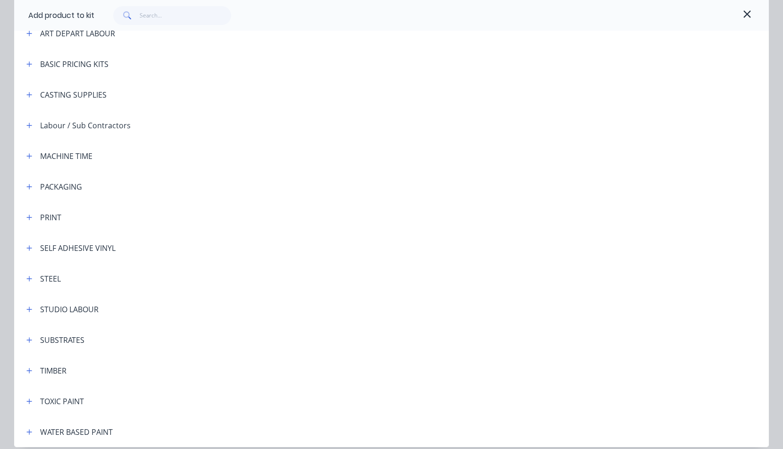
scroll to position [187, 0]
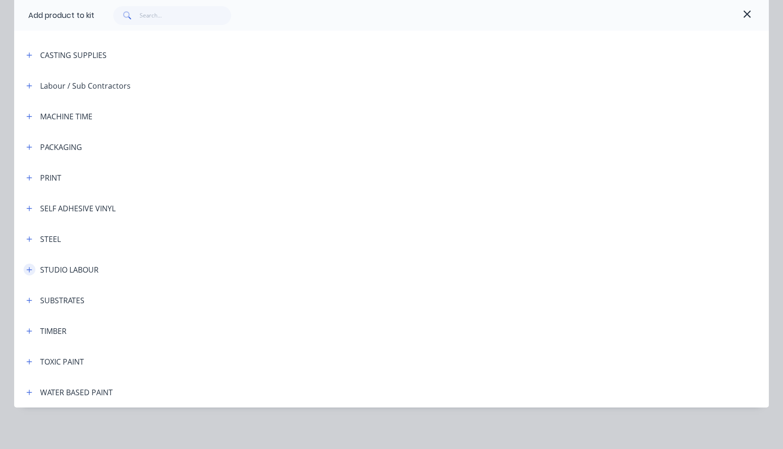
click at [27, 269] on icon "button" at bounding box center [29, 269] width 5 height 5
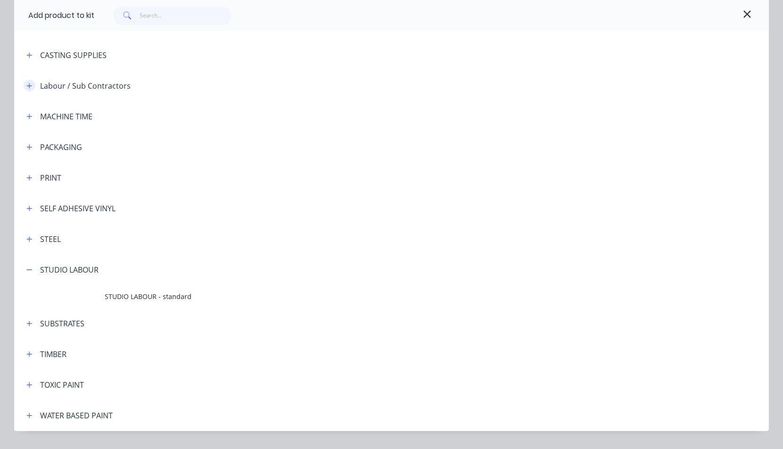
click at [28, 86] on icon "button" at bounding box center [29, 86] width 6 height 7
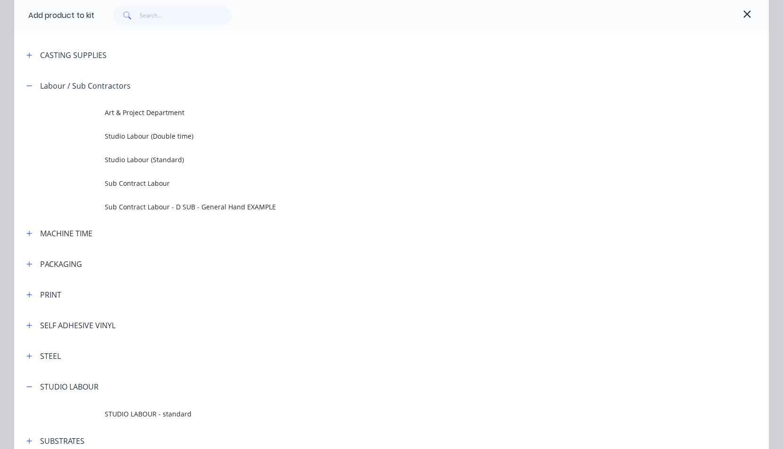
click at [130, 183] on span "Sub Contract Labour" at bounding box center [370, 183] width 531 height 10
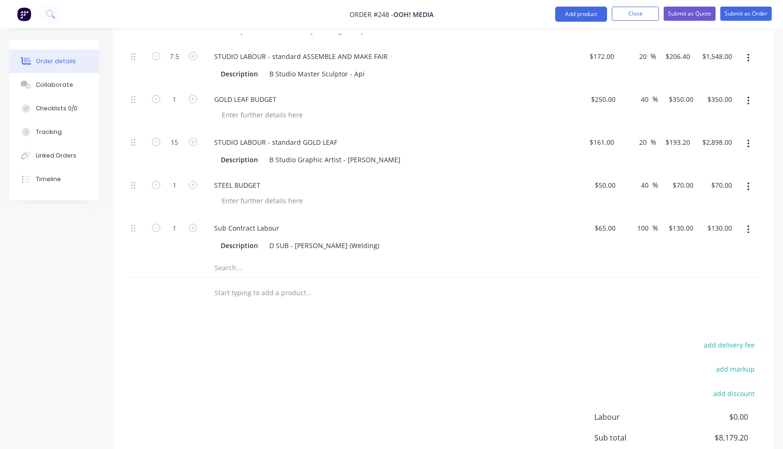
scroll to position [481, 0]
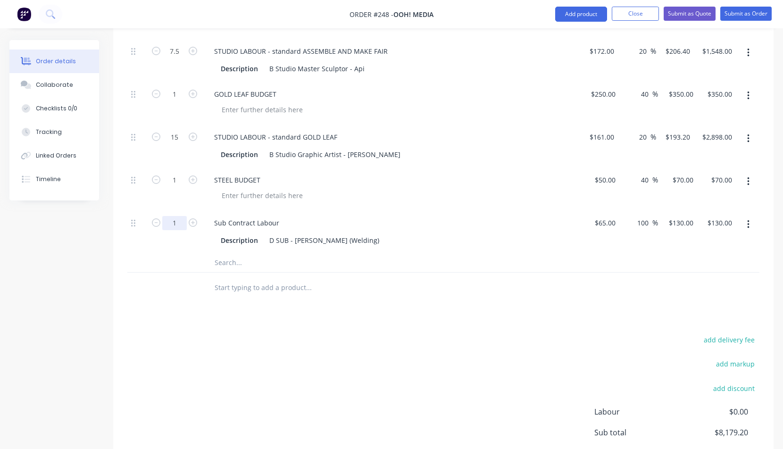
type input "6"
type input "$780.00"
click at [474, 229] on div "Sub Contract Labour Description D SUB - Mick (Welding)" at bounding box center [391, 231] width 377 height 43
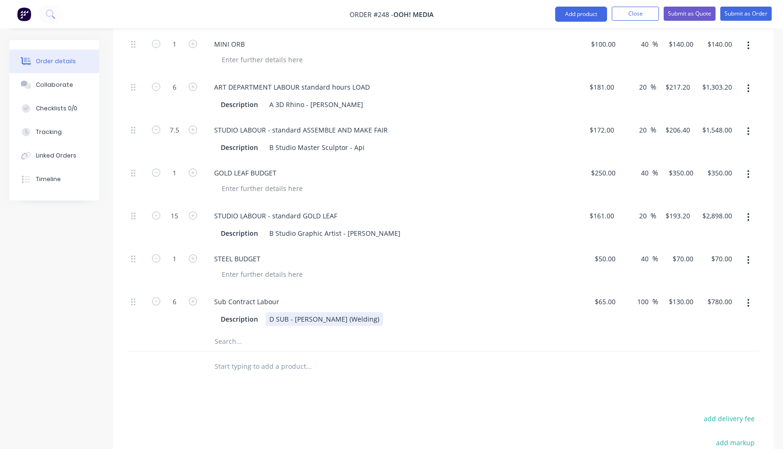
scroll to position [352, 0]
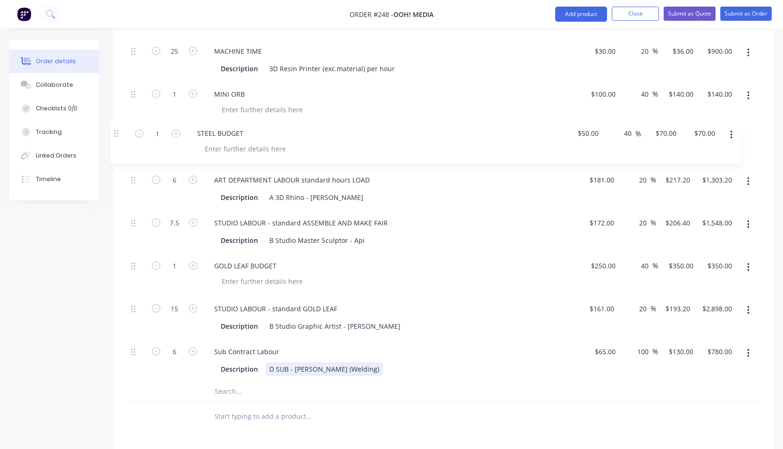
drag, startPoint x: 133, startPoint y: 310, endPoint x: 116, endPoint y: 131, distance: 180.1
click at [116, 131] on div "Qty Cost Markup Price Total Kit 1 SNITCH 1250MM $8,829.20 $8,829.20 6 3D PRINT …" at bounding box center [443, 184] width 660 height 496
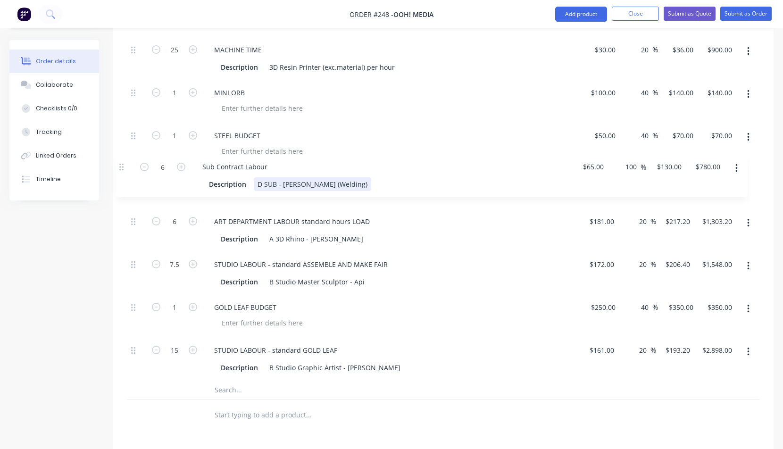
drag, startPoint x: 133, startPoint y: 350, endPoint x: 123, endPoint y: 165, distance: 185.7
click at [123, 165] on div "Qty Cost Markup Price Total Kit 1 SNITCH 1250MM $8,829.20 $8,829.20 6 3D PRINT …" at bounding box center [443, 182] width 660 height 496
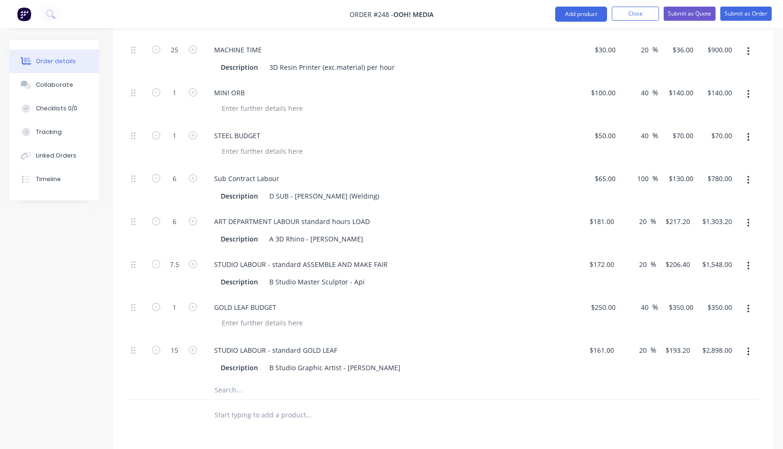
drag, startPoint x: 446, startPoint y: 319, endPoint x: 452, endPoint y: 326, distance: 9.4
click at [446, 319] on div at bounding box center [395, 323] width 362 height 14
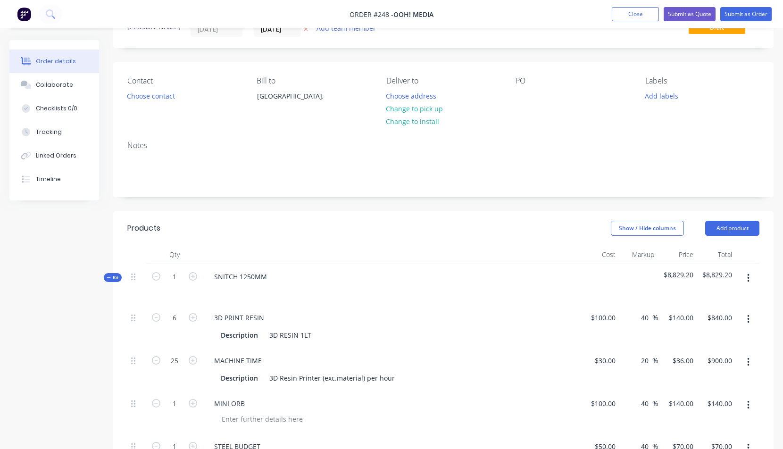
scroll to position [0, 0]
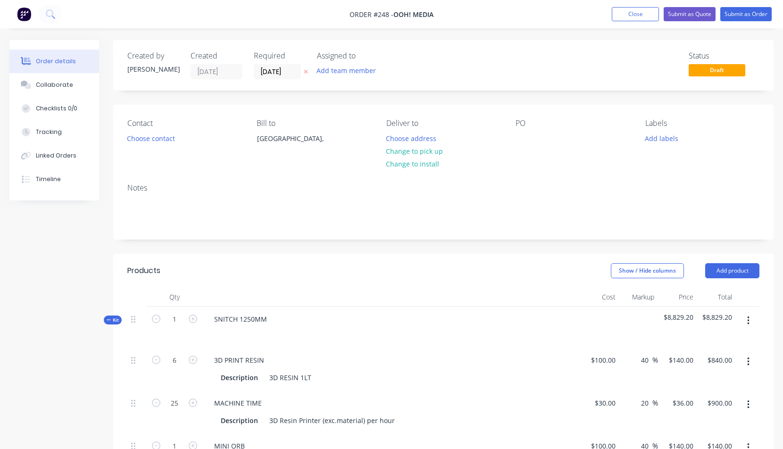
click at [748, 319] on icon "button" at bounding box center [748, 321] width 2 height 10
click at [693, 401] on div "Duplicate" at bounding box center [714, 402] width 73 height 14
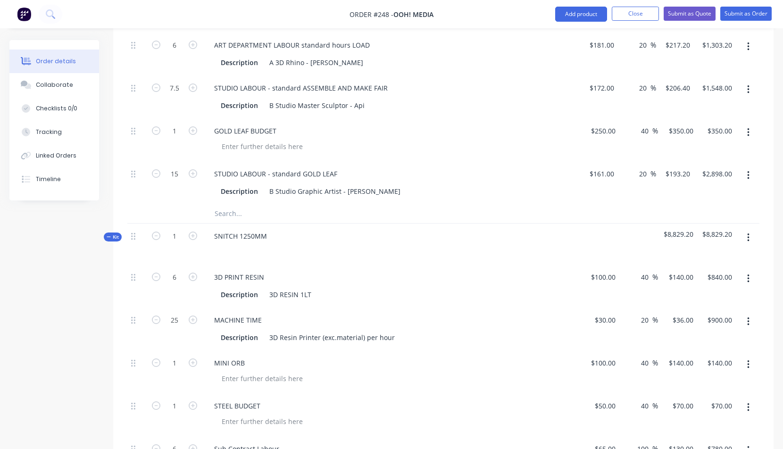
scroll to position [516, 0]
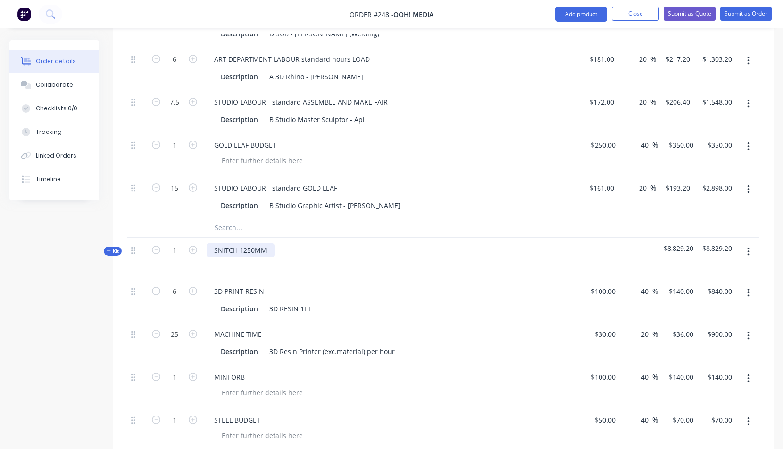
click at [233, 255] on div "SNITCH 1250MM" at bounding box center [241, 250] width 68 height 14
drag, startPoint x: 240, startPoint y: 250, endPoint x: 275, endPoint y: 247, distance: 35.5
click at [275, 247] on div "SNITCH 1250MM" at bounding box center [391, 258] width 377 height 41
click at [307, 255] on div "SNITCH 630" at bounding box center [391, 258] width 377 height 41
click at [156, 292] on icon "button" at bounding box center [156, 291] width 8 height 8
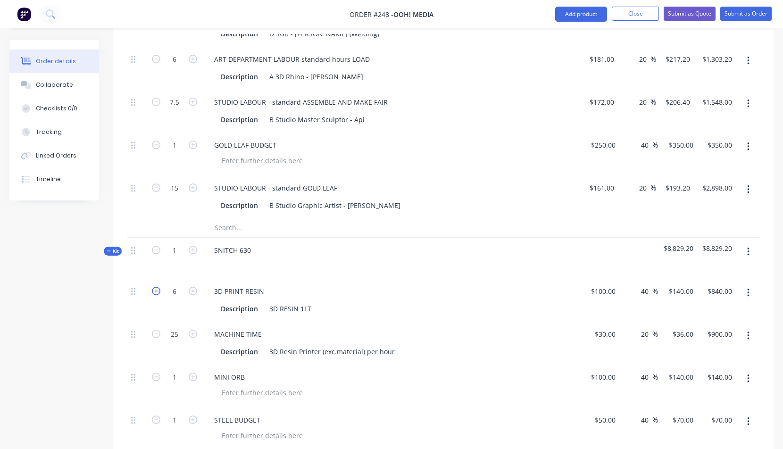
type input "5"
type input "$700.00"
click at [156, 291] on icon "button" at bounding box center [156, 291] width 8 height 8
type input "4"
type input "$560.00"
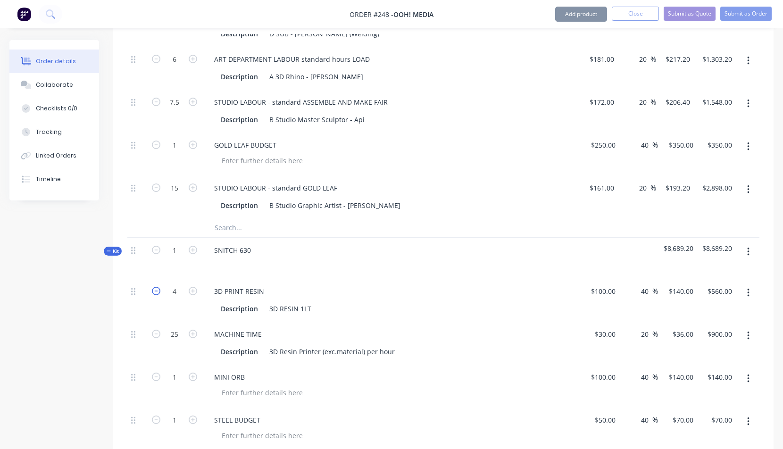
click at [156, 291] on icon "button" at bounding box center [156, 291] width 8 height 8
type input "3"
type input "$420.00"
drag, startPoint x: 171, startPoint y: 334, endPoint x: 179, endPoint y: 334, distance: 8.0
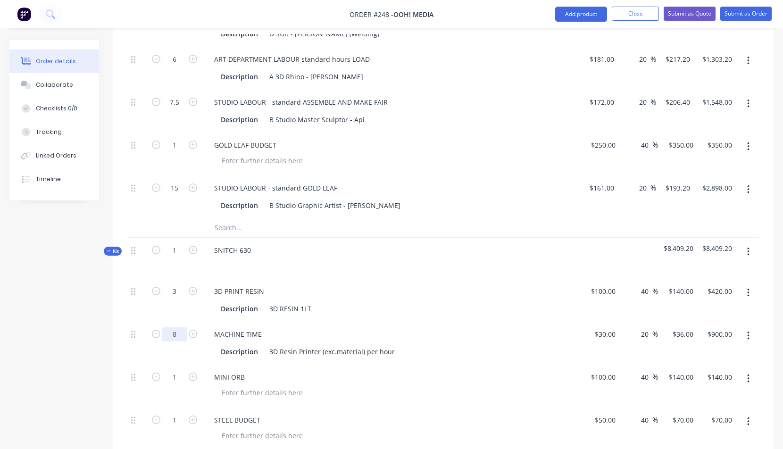
type input "8"
type input "$288.00"
click at [433, 303] on div "Description 3D RESIN 1LT" at bounding box center [389, 309] width 345 height 14
click at [750, 376] on button "button" at bounding box center [748, 378] width 22 height 17
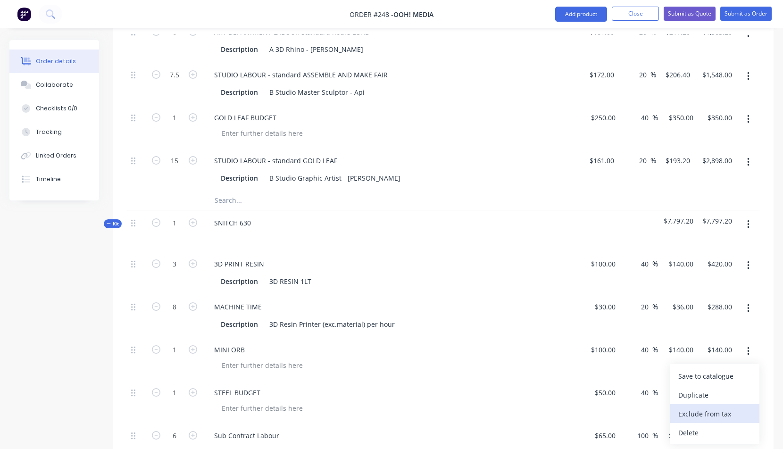
scroll to position [544, 0]
click at [688, 428] on div "Delete" at bounding box center [714, 432] width 73 height 14
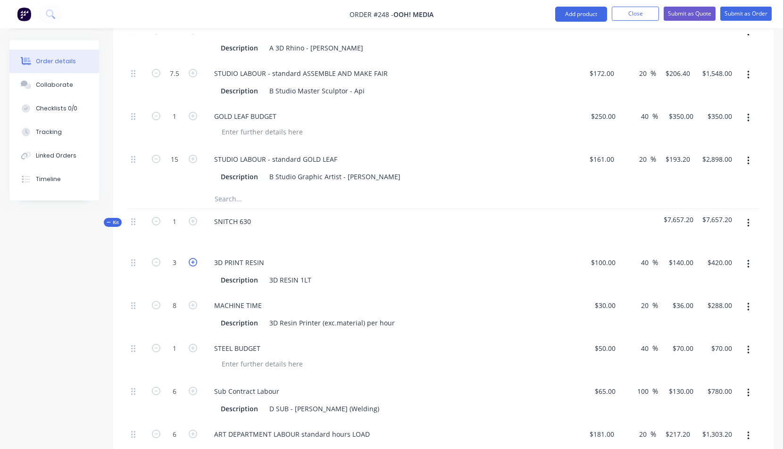
click at [194, 262] on icon "button" at bounding box center [193, 262] width 8 height 8
type input "4"
type input "$560.00"
click at [193, 304] on icon "button" at bounding box center [193, 305] width 8 height 8
type input "9"
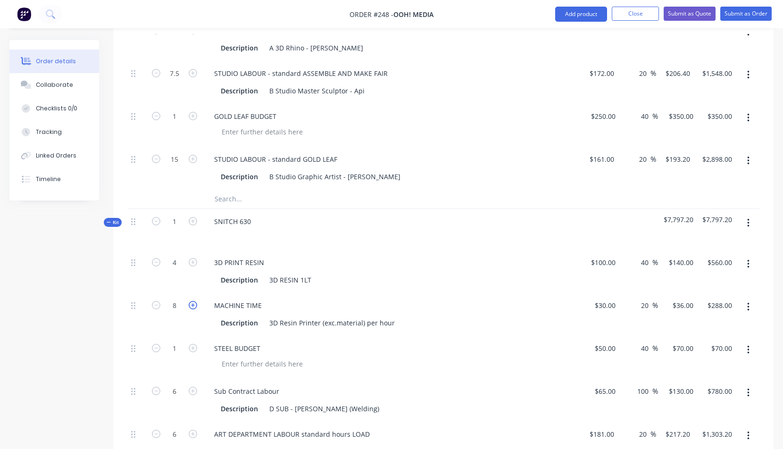
type input "$324.00"
click at [195, 303] on icon "button" at bounding box center [193, 305] width 8 height 8
type input "10"
type input "$360.00"
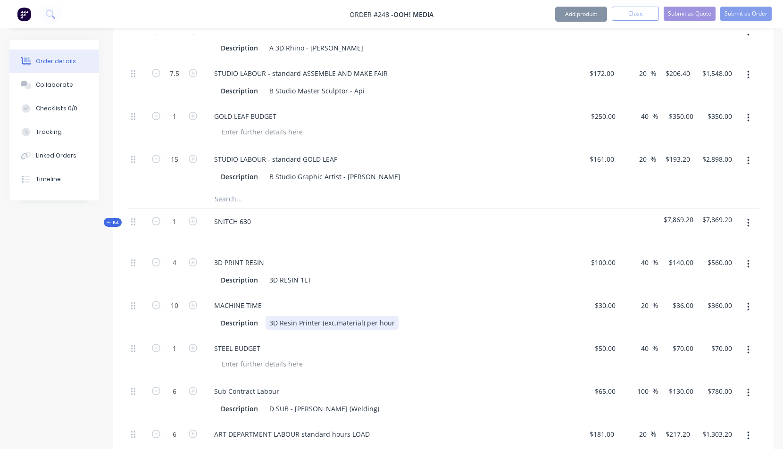
click at [533, 335] on div "MACHINE TIME Description 3D Resin Printer (exc.material) per hour" at bounding box center [391, 314] width 377 height 43
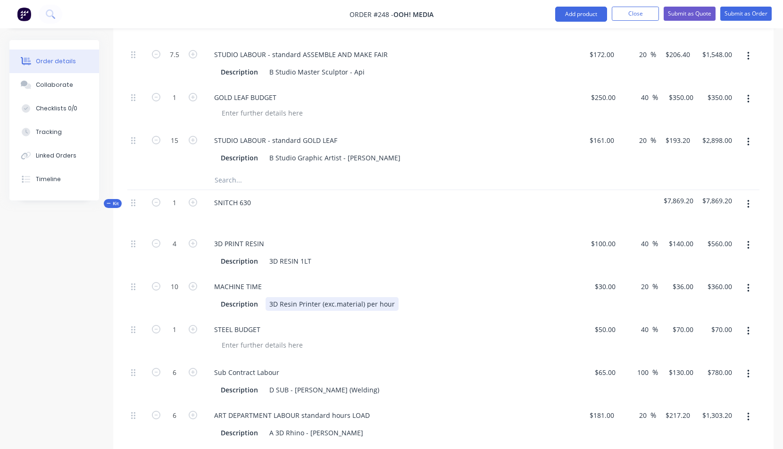
scroll to position [564, 0]
click at [155, 371] on icon "button" at bounding box center [156, 371] width 8 height 8
type input "5"
type input "$650.00"
click at [155, 371] on icon "button" at bounding box center [156, 371] width 8 height 8
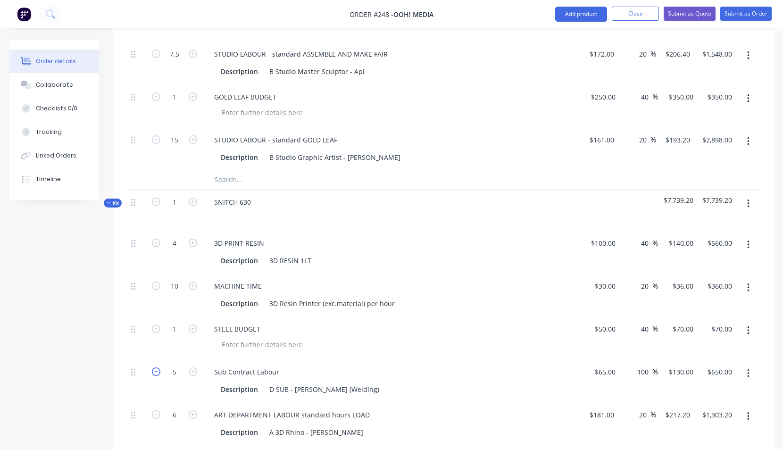
type input "4"
type input "$520.00"
click at [155, 371] on icon "button" at bounding box center [156, 371] width 8 height 8
type input "3"
type input "$390.00"
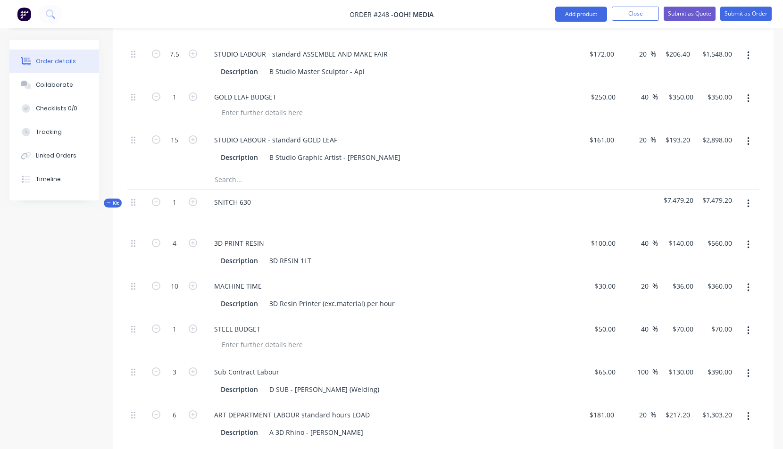
click at [449, 372] on div "Sub Contract Labour" at bounding box center [392, 372] width 370 height 14
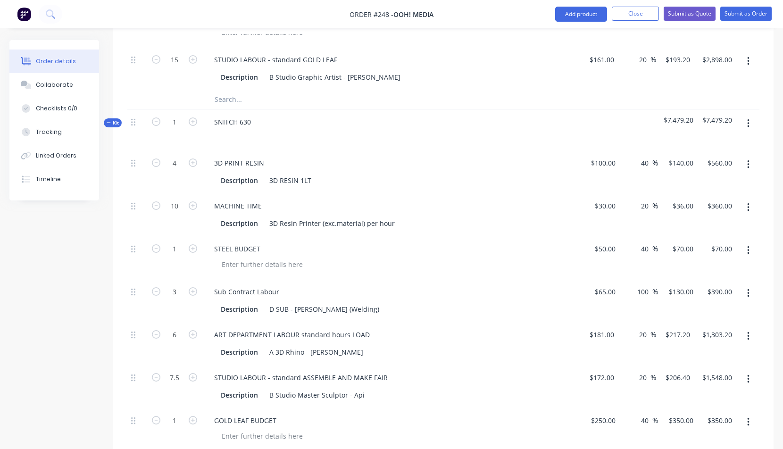
scroll to position [650, 0]
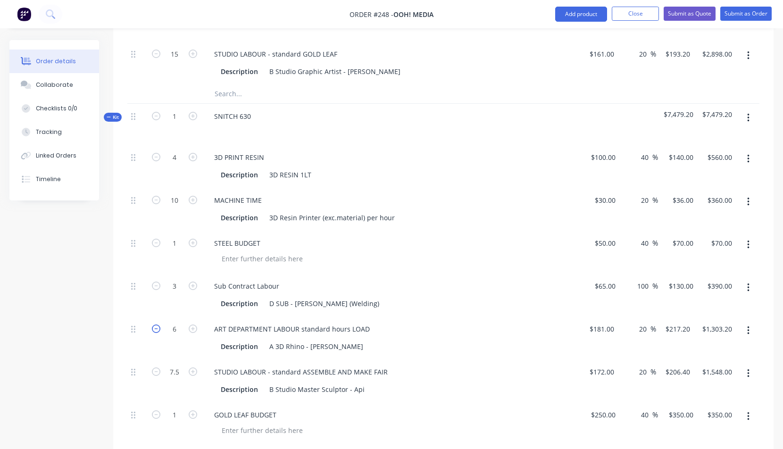
click at [159, 327] on icon "button" at bounding box center [156, 329] width 8 height 8
type input "5"
type input "$1,086.00"
click at [157, 326] on icon "button" at bounding box center [156, 329] width 8 height 8
type input "4"
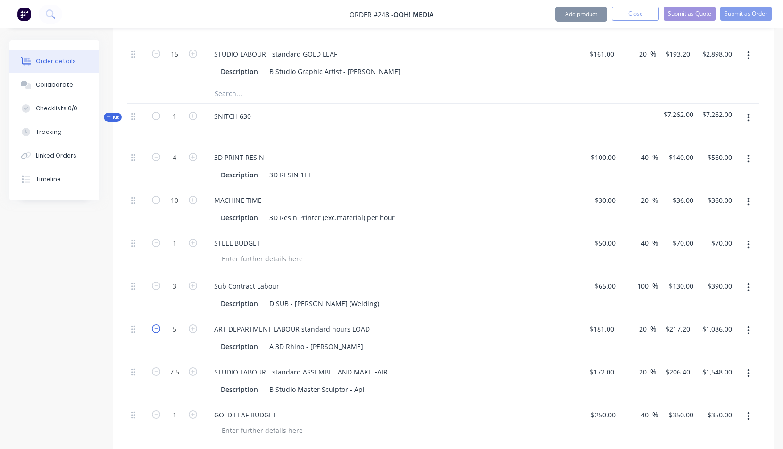
type input "$868.80"
click at [155, 327] on icon "button" at bounding box center [156, 329] width 8 height 8
type input "3"
type input "$651.60"
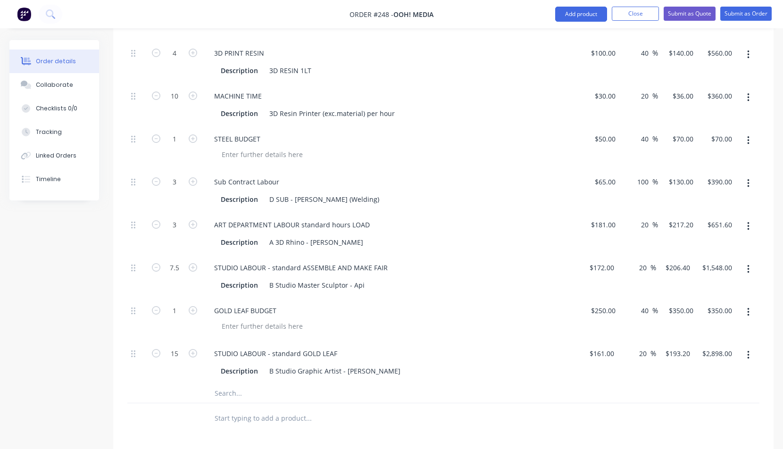
scroll to position [754, 0]
click at [157, 267] on icon "button" at bounding box center [156, 267] width 8 height 8
type input "6.5"
type input "$1,341.60"
click at [155, 267] on icon "button" at bounding box center [156, 267] width 8 height 8
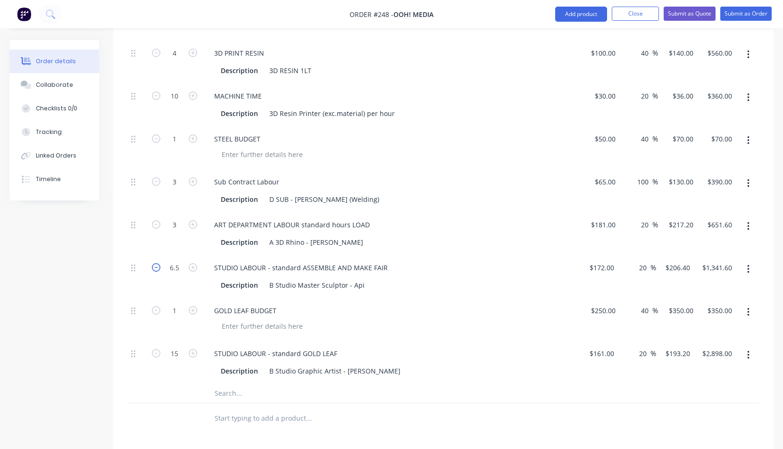
type input "5.5"
type input "$1,135.20"
click at [155, 267] on icon "button" at bounding box center [156, 267] width 8 height 8
type input "4.5"
type input "$928.80"
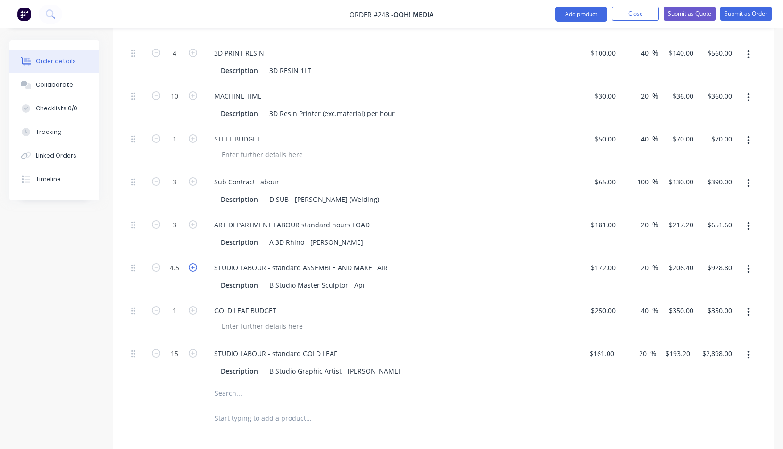
click at [194, 267] on icon "button" at bounding box center [193, 267] width 8 height 8
type input "5.5"
type input "$1,135.20"
drag, startPoint x: 169, startPoint y: 268, endPoint x: 184, endPoint y: 266, distance: 14.3
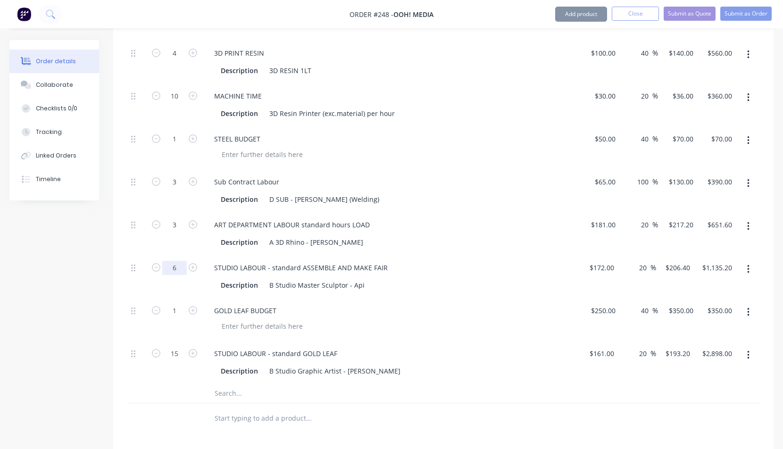
type input "6"
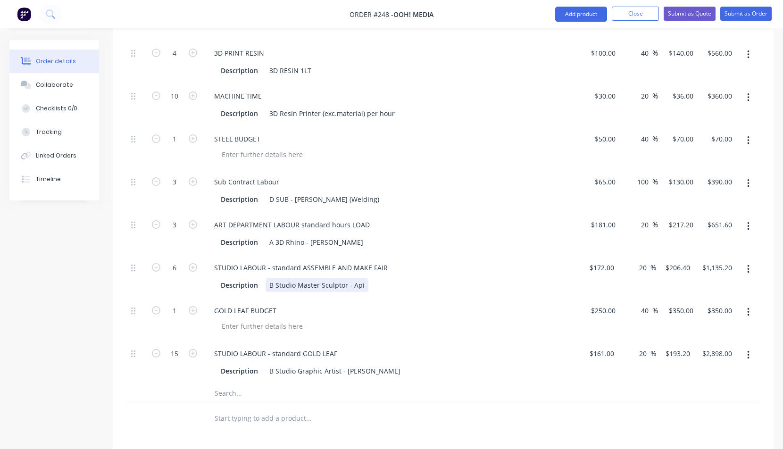
type input "$1,238.40"
click at [448, 283] on div "Description B Studio Master Sculptor - Api" at bounding box center [389, 285] width 345 height 14
drag, startPoint x: 595, startPoint y: 310, endPoint x: 602, endPoint y: 309, distance: 6.8
click at [602, 309] on div "250 250" at bounding box center [610, 311] width 20 height 14
drag, startPoint x: 604, startPoint y: 309, endPoint x: 617, endPoint y: 310, distance: 12.3
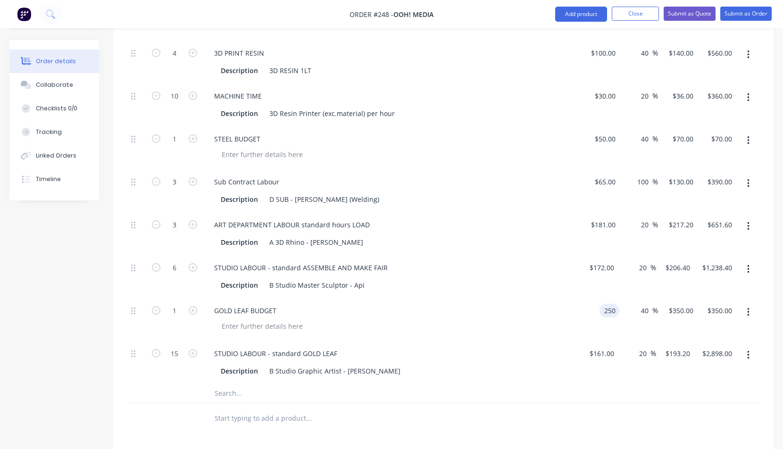
click at [617, 309] on input "250" at bounding box center [611, 311] width 16 height 14
type input "$100.00"
type input "$140.00"
click at [392, 317] on div "GOLD LEAF BUDGET" at bounding box center [392, 311] width 370 height 14
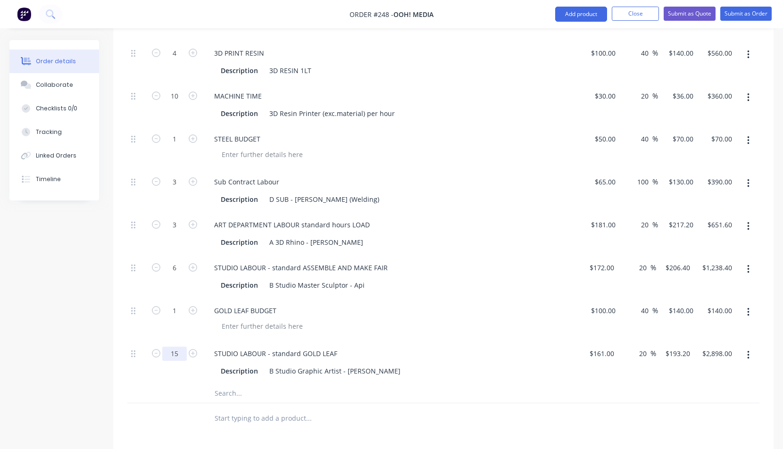
drag, startPoint x: 172, startPoint y: 352, endPoint x: 179, endPoint y: 352, distance: 7.5
type input "7.5"
type input "$1,449.00"
click at [508, 309] on div "GOLD LEAF BUDGET" at bounding box center [392, 311] width 370 height 14
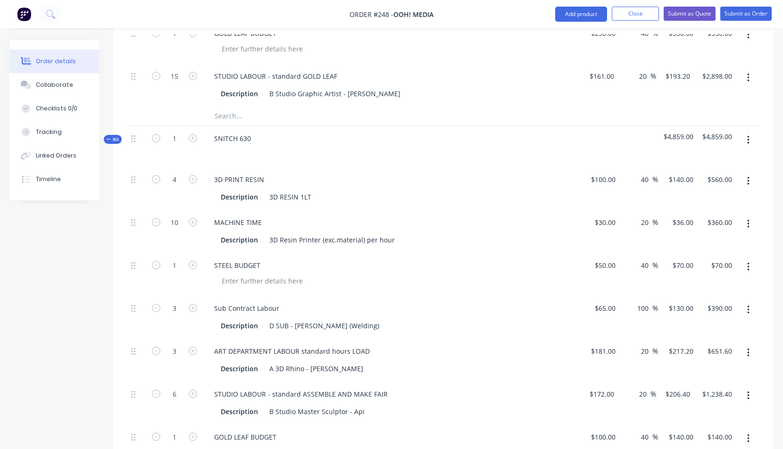
scroll to position [415, 0]
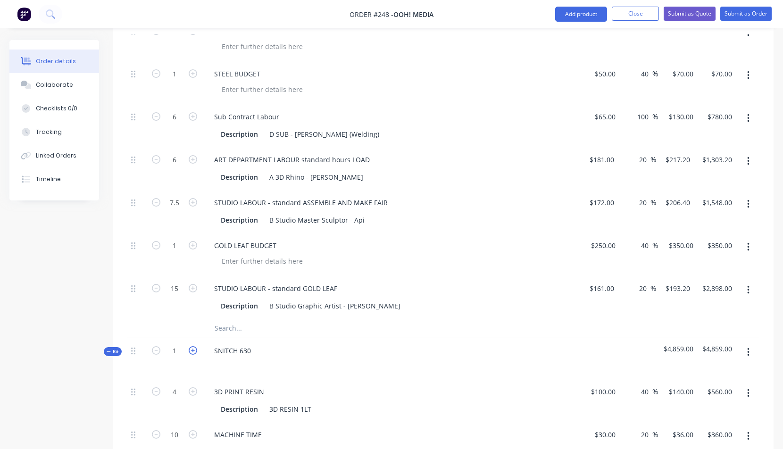
click at [194, 350] on icon "button" at bounding box center [193, 350] width 8 height 8
type input "2"
type input "8"
type input "$1,120.00"
type input "20"
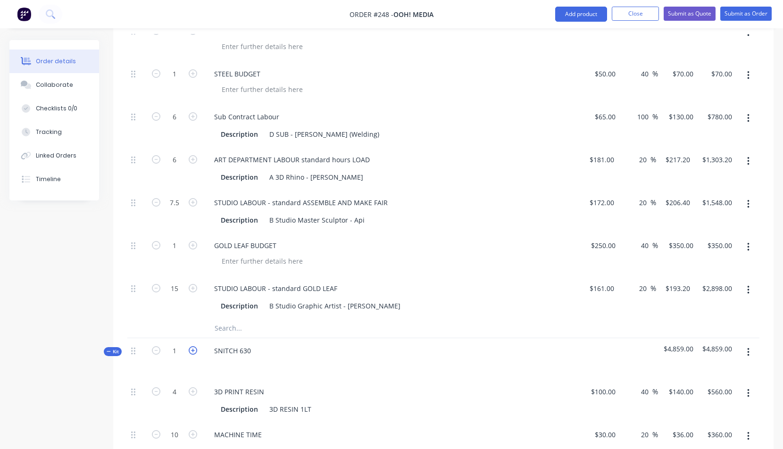
type input "$720.00"
type input "2"
type input "$140.00"
type input "6"
type input "$780.00"
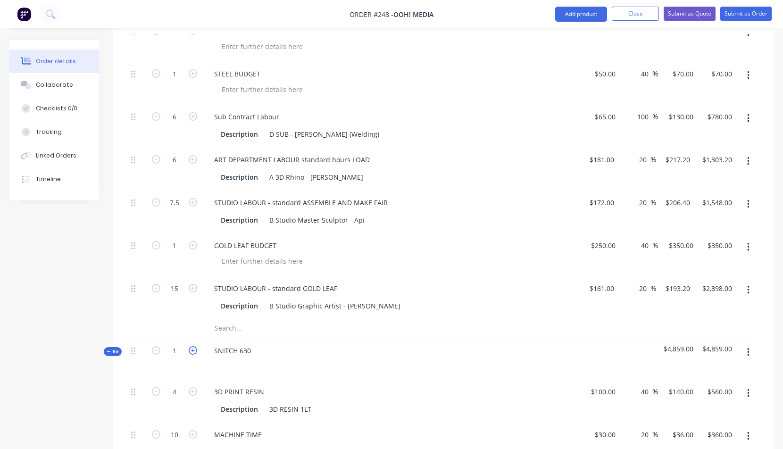
type input "6"
type input "$1,303.20"
type input "12"
type input "$2,476.80"
type input "2"
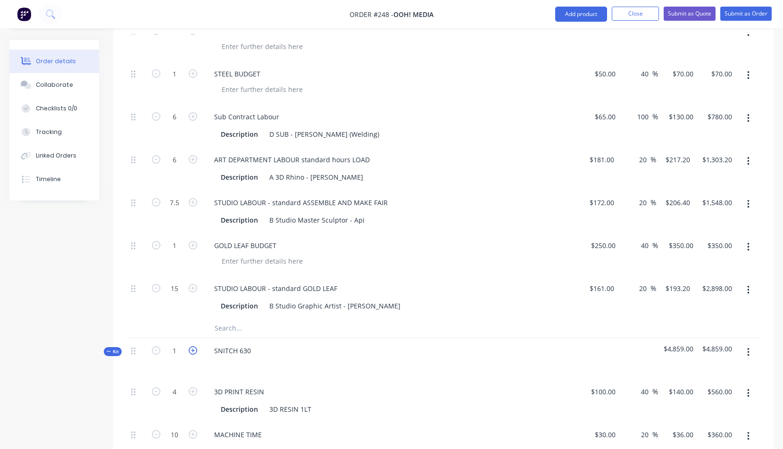
type input "$280.00"
type input "15"
type input "$2,898.00"
click at [384, 369] on div at bounding box center [392, 365] width 370 height 14
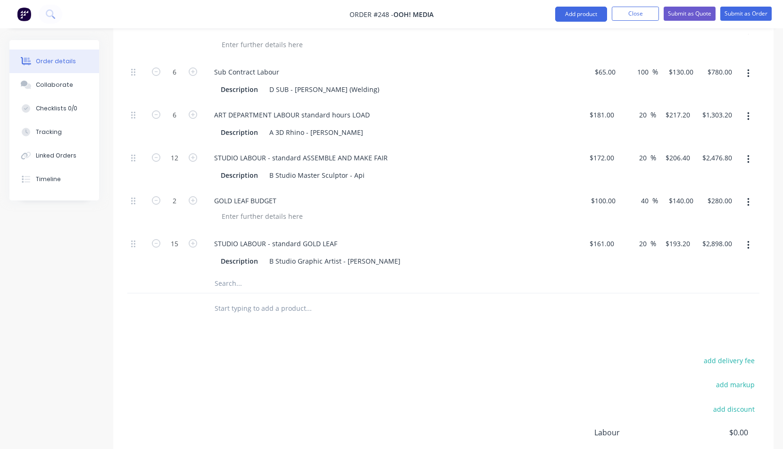
scroll to position [886, 0]
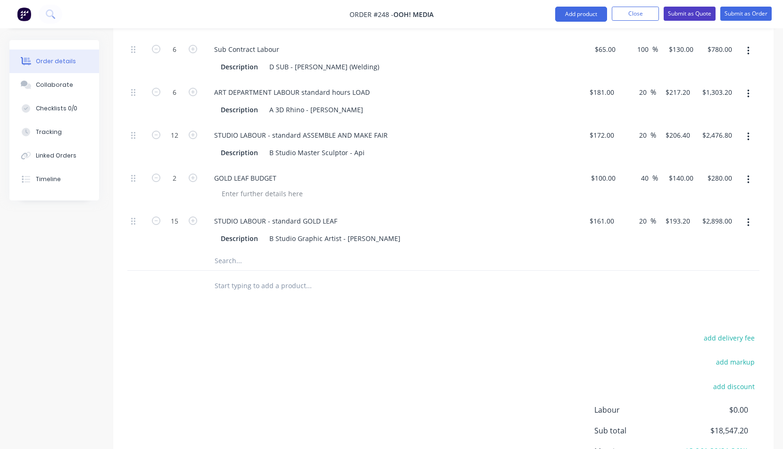
click at [687, 9] on button "Submit as Quote" at bounding box center [690, 14] width 52 height 14
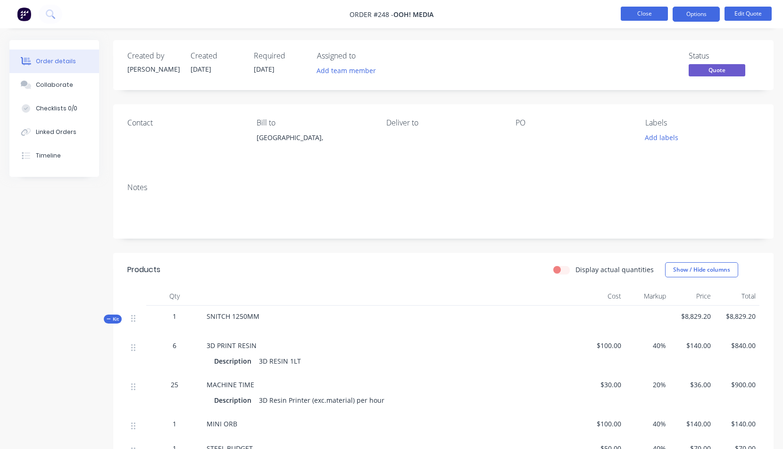
click at [641, 13] on button "Close" at bounding box center [644, 14] width 47 height 14
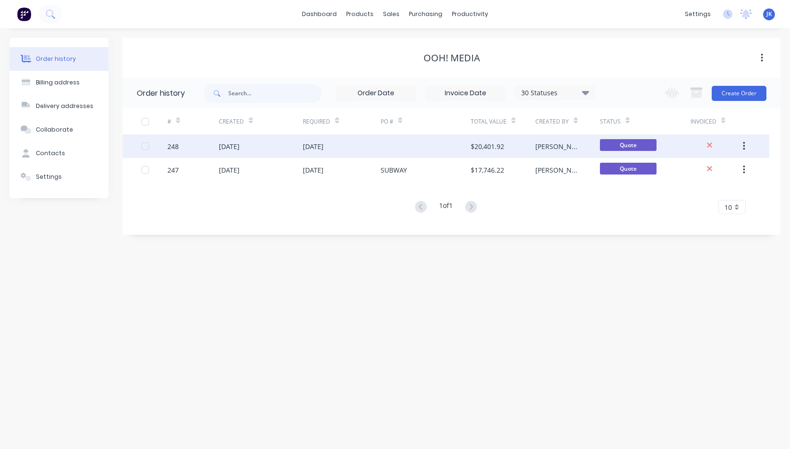
click at [240, 145] on div "[DATE]" at bounding box center [229, 147] width 21 height 10
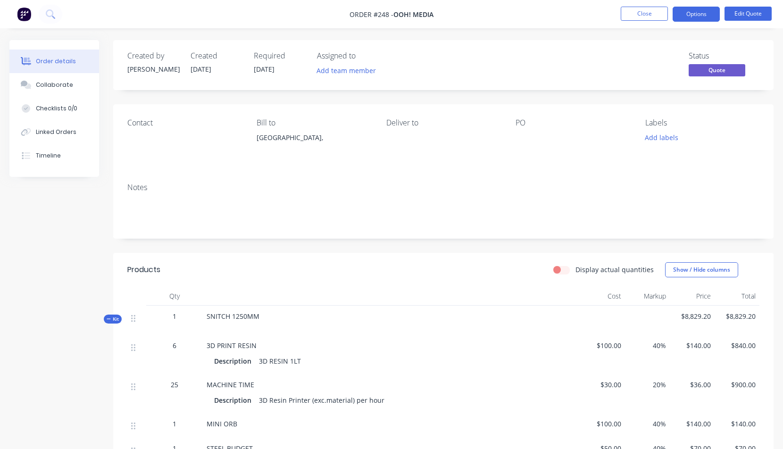
click at [517, 137] on div at bounding box center [573, 137] width 114 height 13
click at [751, 13] on button "Edit Quote" at bounding box center [748, 14] width 47 height 14
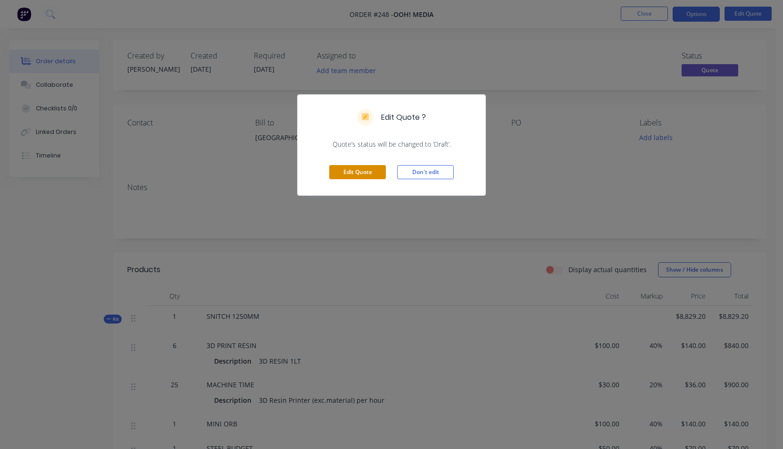
click at [364, 170] on button "Edit Quote" at bounding box center [357, 172] width 57 height 14
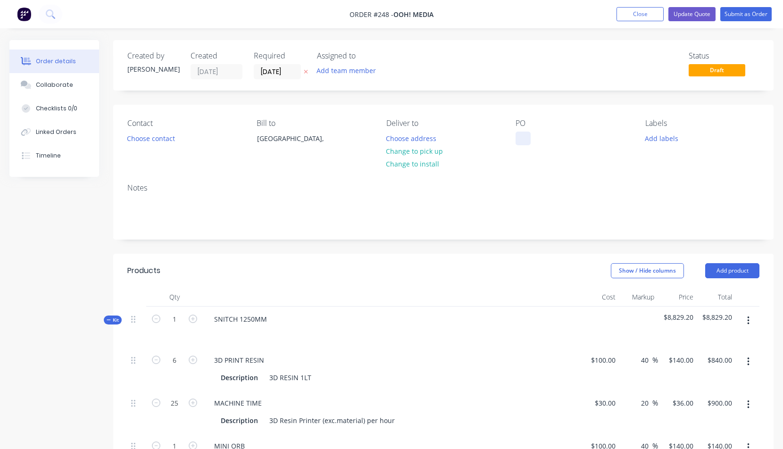
click at [522, 136] on div at bounding box center [523, 139] width 15 height 14
click at [691, 13] on button "Update Quote" at bounding box center [691, 14] width 47 height 14
